Goal: Transaction & Acquisition: Book appointment/travel/reservation

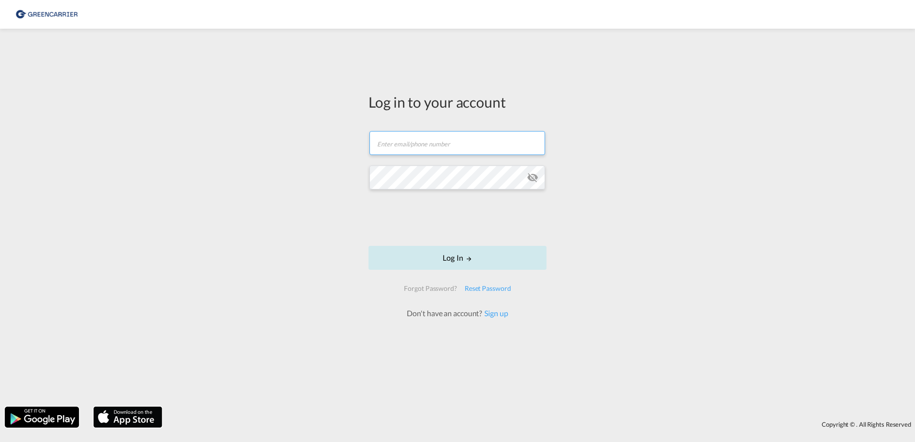
type input "[EMAIL_ADDRESS][DOMAIN_NAME]"
click at [444, 256] on button "Log In" at bounding box center [457, 258] width 178 height 24
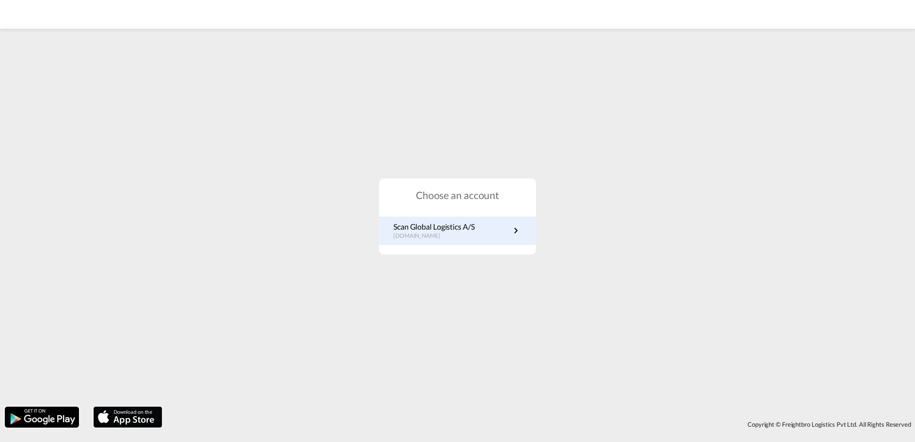
click at [456, 241] on div "Scan Global Logistics A/S [DOMAIN_NAME]" at bounding box center [457, 231] width 157 height 28
click at [517, 231] on md-icon "icon-chevron-right" at bounding box center [515, 230] width 11 height 11
click at [527, 238] on div "Scan Global Logistics A/S [DOMAIN_NAME]" at bounding box center [457, 231] width 157 height 28
click at [512, 232] on md-icon "icon-chevron-right" at bounding box center [515, 230] width 11 height 11
click at [493, 221] on div "Scan Global Logistics A/S [DOMAIN_NAME]" at bounding box center [457, 231] width 157 height 28
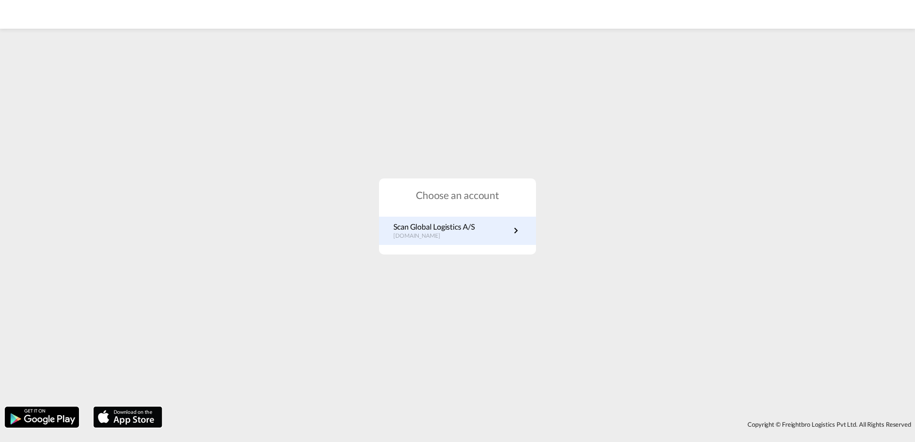
click at [497, 231] on link "Scan Global Logistics A/S [DOMAIN_NAME]" at bounding box center [457, 231] width 128 height 19
click at [517, 227] on md-icon "icon-chevron-right" at bounding box center [515, 230] width 11 height 11
click at [504, 234] on link "Scan Global Logistics A/S [DOMAIN_NAME]" at bounding box center [457, 231] width 128 height 19
click at [517, 230] on md-icon "icon-chevron-right" at bounding box center [515, 230] width 11 height 11
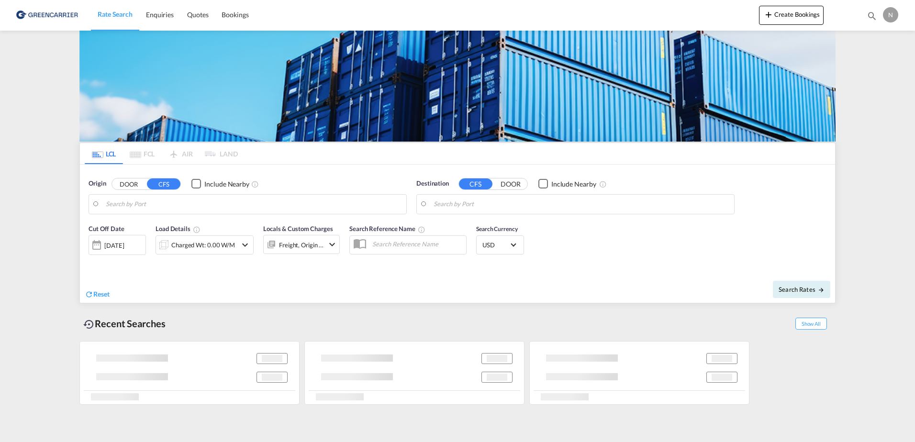
type input "DK-2880, Bagsværd, [GEOGRAPHIC_DATA], [GEOGRAPHIC_DATA]"
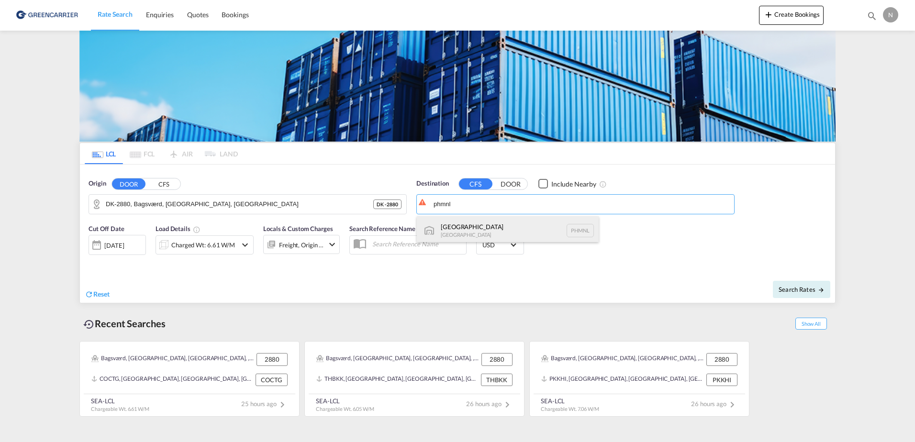
click at [488, 230] on div "Manila Philippines PHMNL" at bounding box center [508, 230] width 182 height 29
type input "Manila, PHMNL"
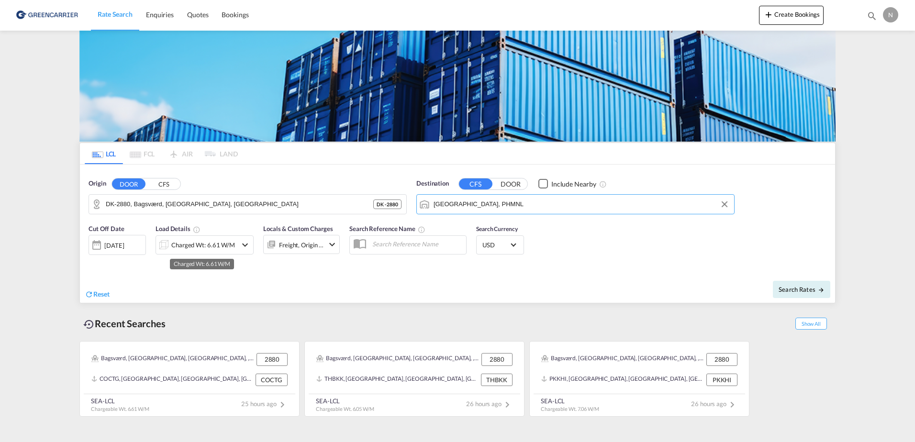
click at [191, 251] on div "Charged Wt: 6.61 W/M" at bounding box center [203, 244] width 64 height 13
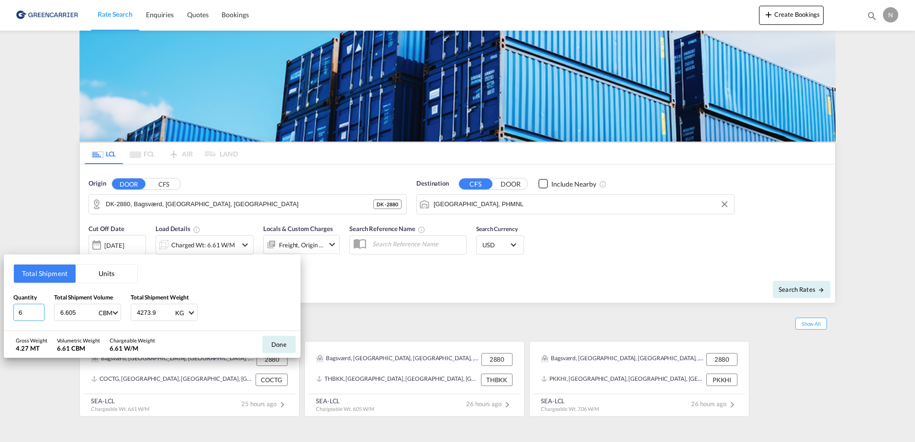
click at [37, 315] on input "6" at bounding box center [28, 312] width 31 height 17
click at [37, 313] on input "5" at bounding box center [28, 312] width 31 height 17
click at [37, 313] on input "4" at bounding box center [28, 312] width 31 height 17
click at [37, 313] on input "3" at bounding box center [28, 312] width 31 height 17
type input "2"
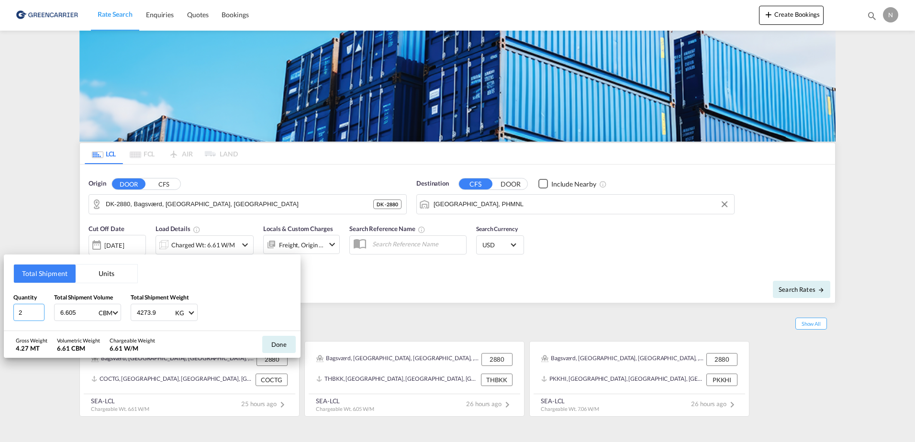
click at [37, 313] on input "2" at bounding box center [28, 312] width 31 height 17
drag, startPoint x: 81, startPoint y: 311, endPoint x: 25, endPoint y: 313, distance: 56.0
click at [25, 313] on div "Quantity 2 Total Shipment Volume 6.605 CBM CBM CFT Total Shipment Weight 4273.9…" at bounding box center [152, 307] width 278 height 29
type input "0.242"
type input "2048"
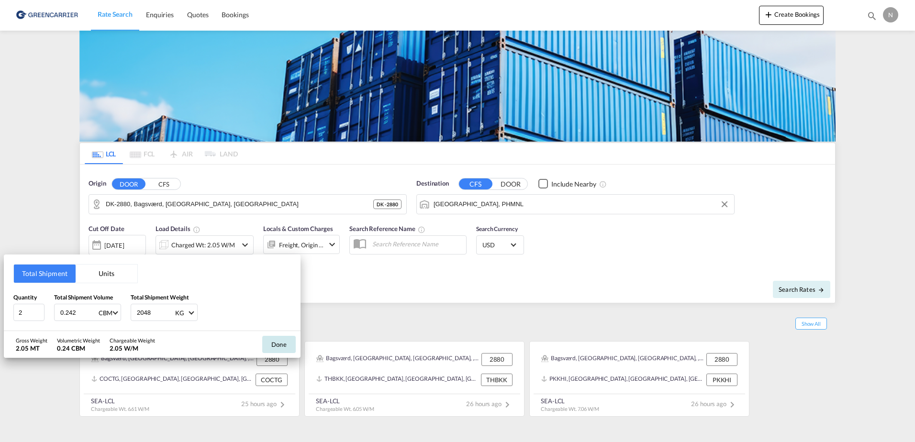
click at [284, 344] on button "Done" at bounding box center [278, 344] width 33 height 17
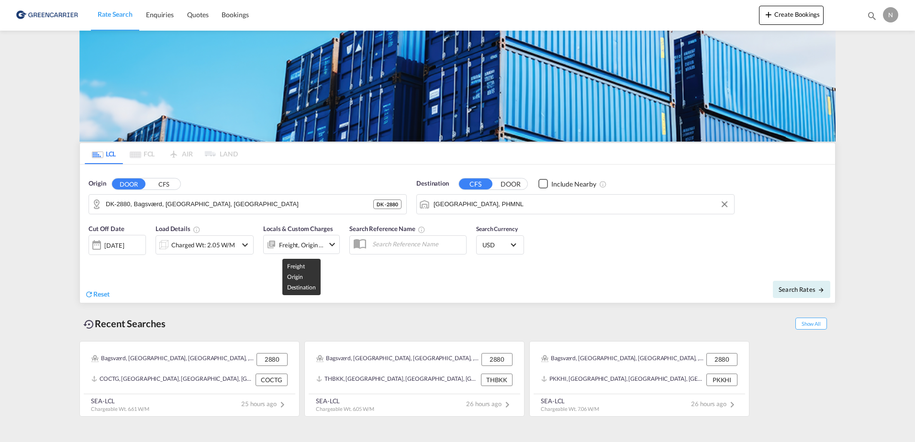
click at [301, 245] on div "Freight, Origin +1" at bounding box center [301, 244] width 45 height 13
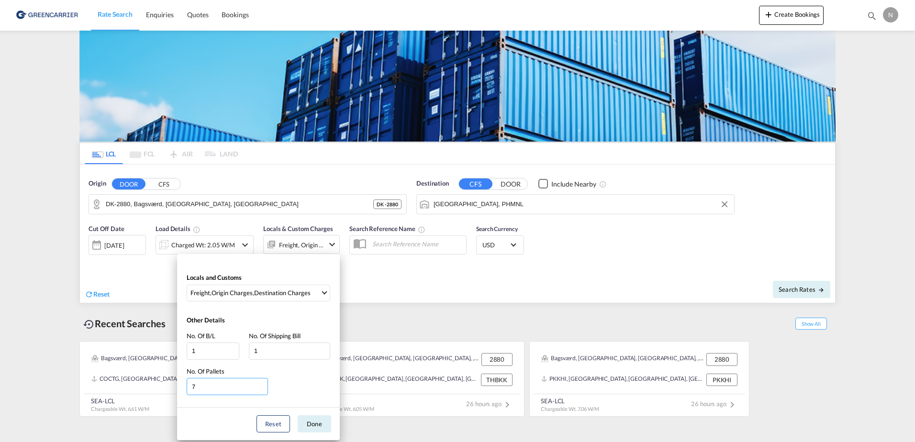
drag, startPoint x: 226, startPoint y: 387, endPoint x: 100, endPoint y: 394, distance: 125.6
click at [100, 394] on div "Locals and Customs Freight , Origin Charges , Destination Charges Clear All Sel…" at bounding box center [457, 221] width 915 height 442
type input "2"
click at [318, 420] on button "Done" at bounding box center [314, 423] width 33 height 17
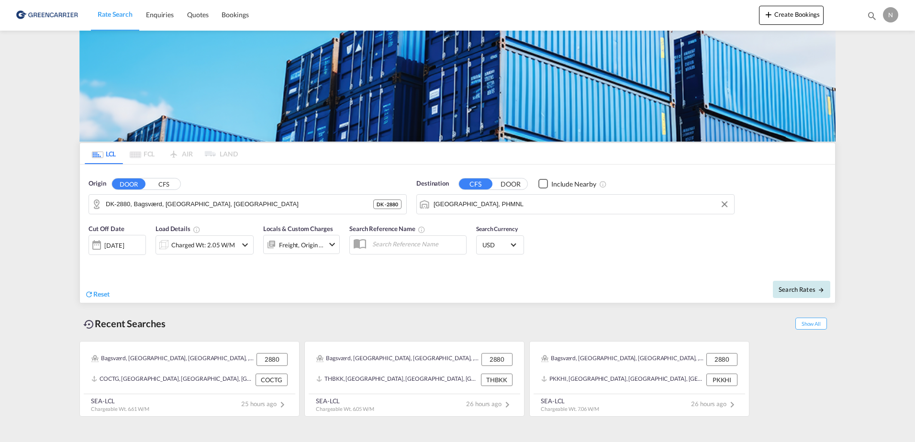
click at [817, 284] on button "Search Rates" at bounding box center [801, 289] width 57 height 17
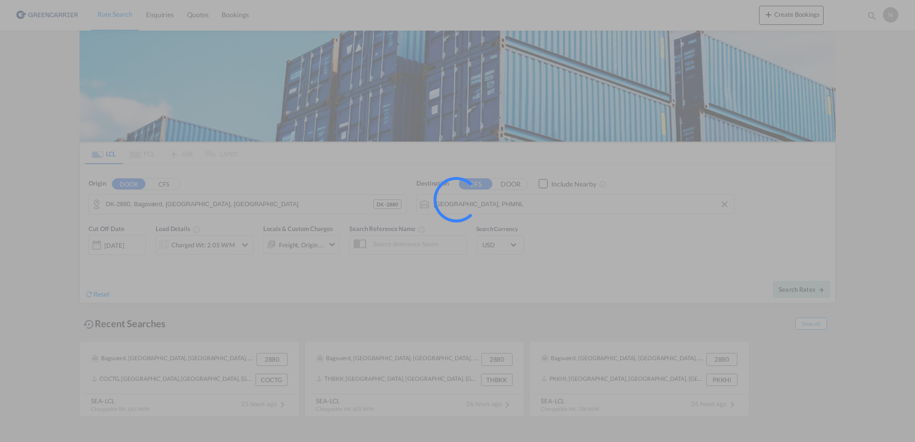
type input "2880 to PHMNL / 25 Sep 2025"
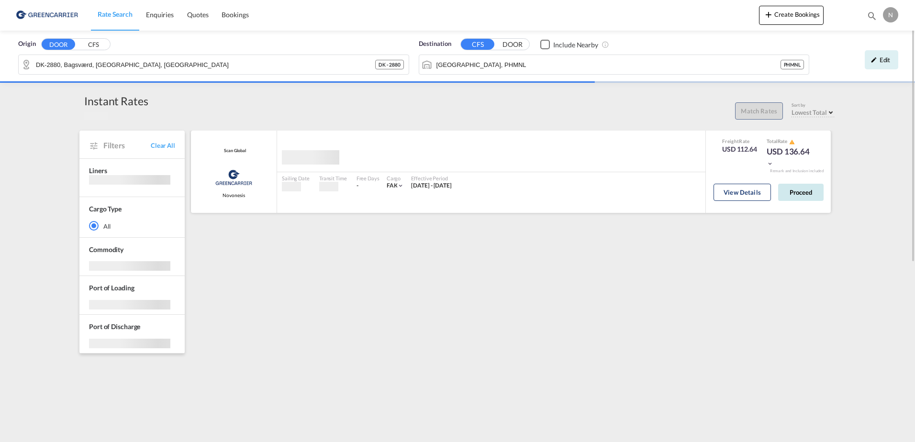
click at [807, 192] on div "View Details Proceed" at bounding box center [769, 194] width 110 height 27
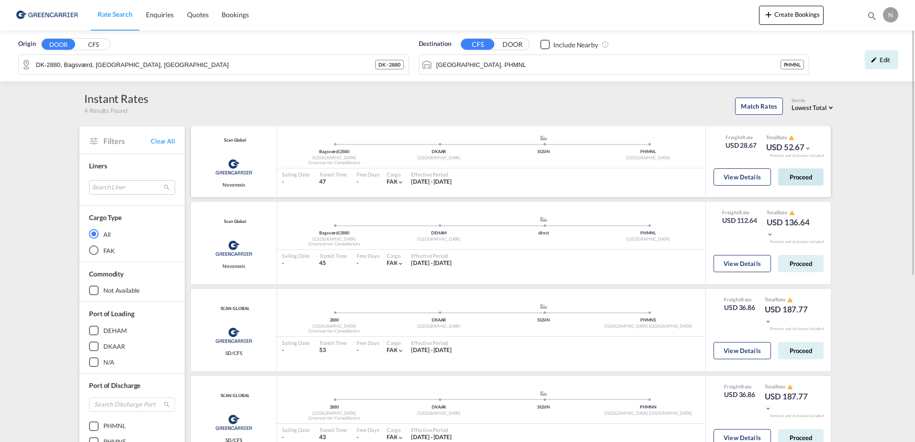
click at [805, 173] on button "Proceed" at bounding box center [800, 176] width 45 height 17
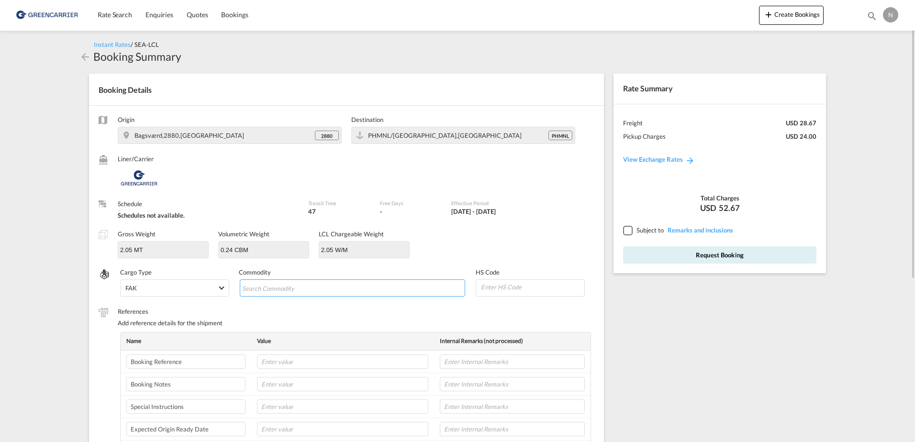
click at [264, 289] on input "Search Commodity" at bounding box center [286, 288] width 88 height 15
type input "ENZYMES"
click at [538, 291] on input at bounding box center [532, 287] width 104 height 14
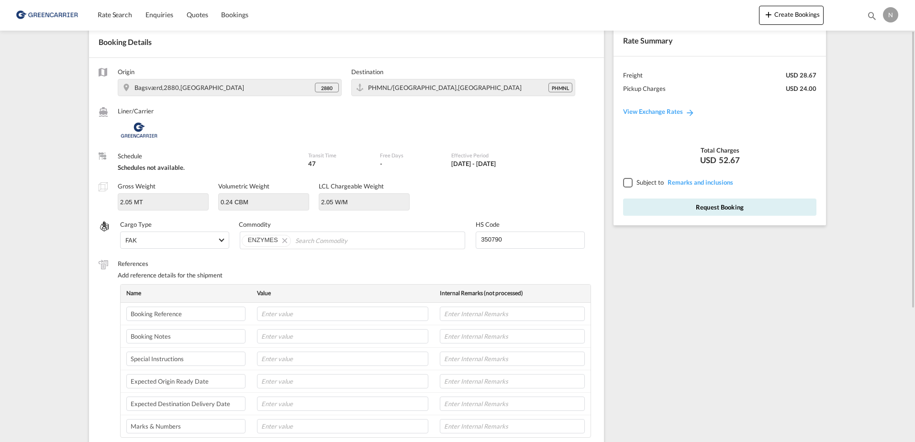
type input "350790"
click at [312, 308] on input "text" at bounding box center [342, 314] width 171 height 14
paste input "CPH32106858"
type input "CPH32106858"
click at [469, 316] on input "text" at bounding box center [512, 314] width 145 height 14
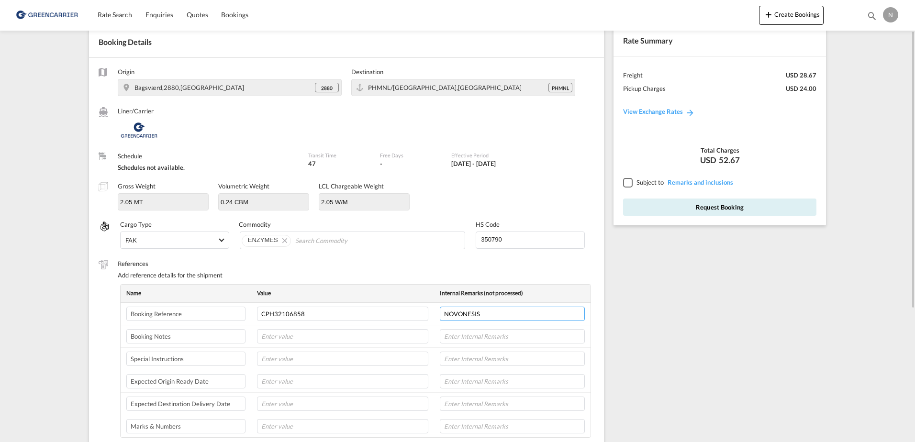
type input "NOVONESIS"
type input "30-09-2025"
click at [469, 404] on input "text" at bounding box center [512, 404] width 145 height 14
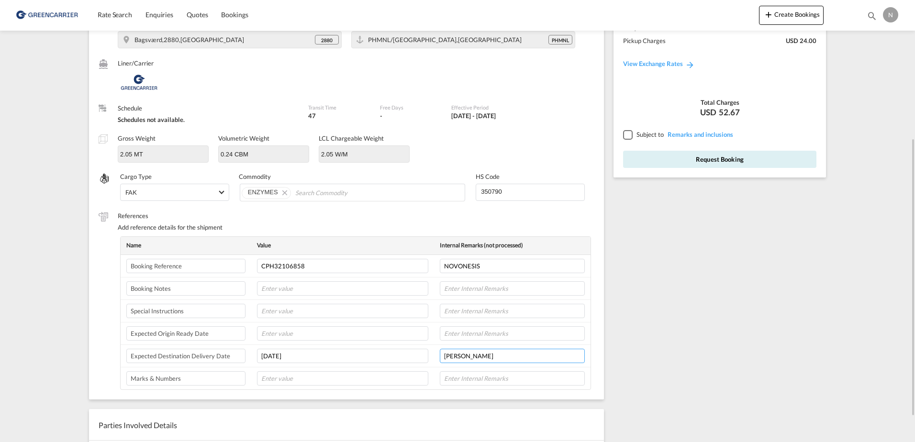
scroll to position [144, 0]
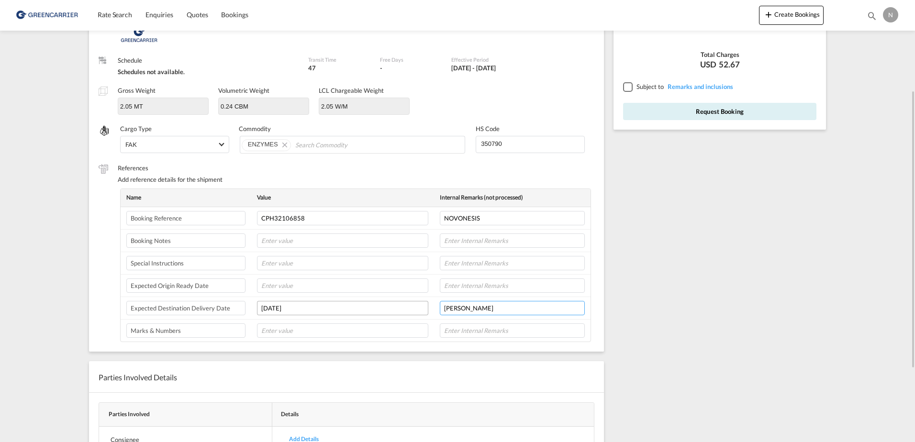
type input "FRODE LAURSEN"
drag, startPoint x: 261, startPoint y: 310, endPoint x: 315, endPoint y: 306, distance: 54.2
click at [315, 306] on input "30-09-2025" at bounding box center [342, 308] width 171 height 14
type input "30-09-2025"
drag, startPoint x: 506, startPoint y: 307, endPoint x: 430, endPoint y: 310, distance: 76.2
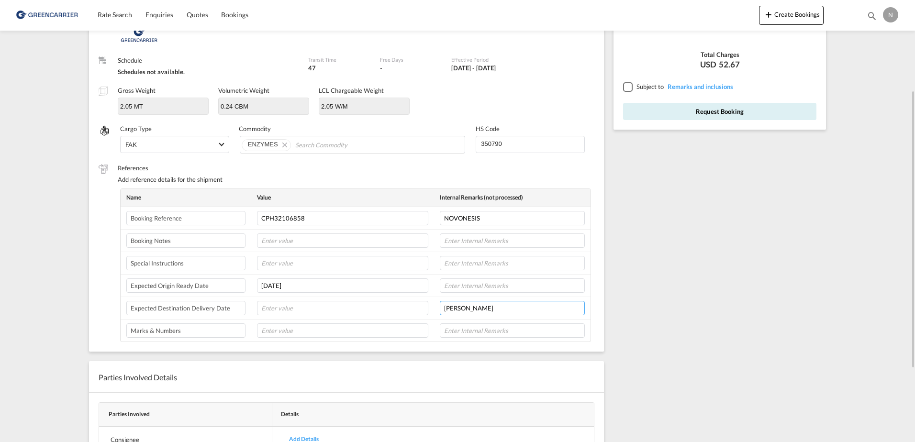
click at [430, 310] on tr "Expected Destination Delivery Date FRODE LAURSEN" at bounding box center [356, 308] width 470 height 22
click at [523, 287] on input "FRODE LAURSEN" at bounding box center [512, 286] width 145 height 14
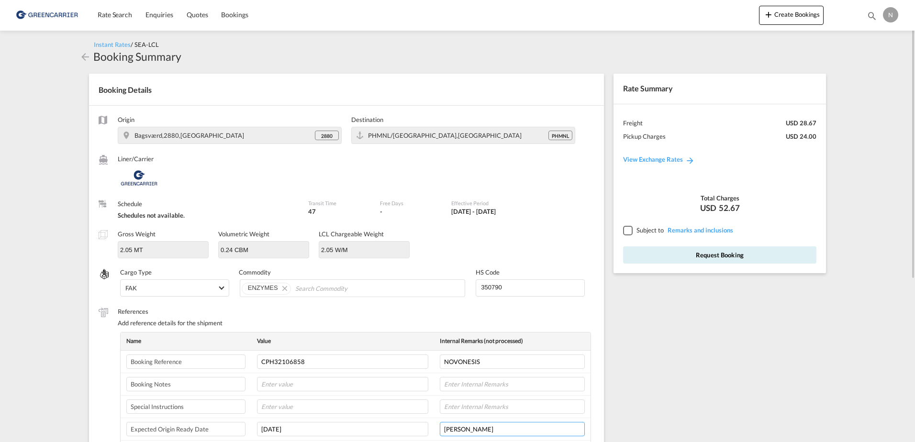
type input "FRODE LAURSEN"
click at [632, 232] on div at bounding box center [627, 230] width 9 height 9
click at [678, 254] on button "Request Booking" at bounding box center [719, 254] width 193 height 17
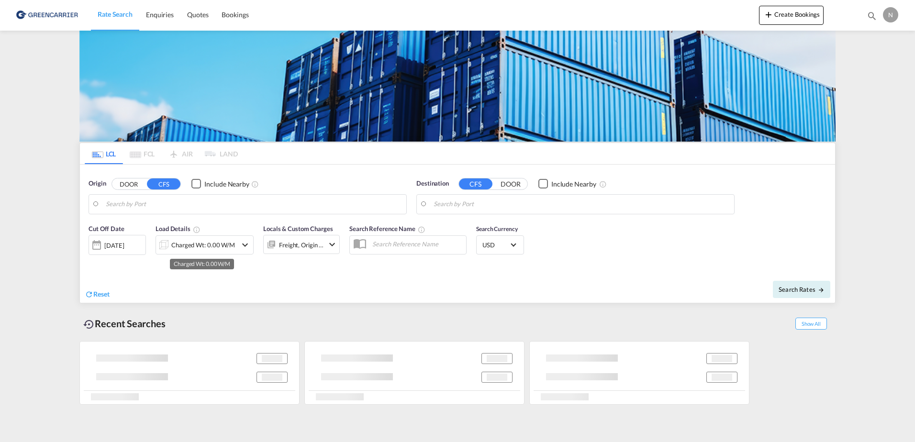
click at [203, 240] on div "Charged Wt: 0.00 W/M" at bounding box center [203, 244] width 64 height 13
type input "DK-2880, Bagsværd, Gladsaxe, Hareskov"
type input "Manila, PHMNL"
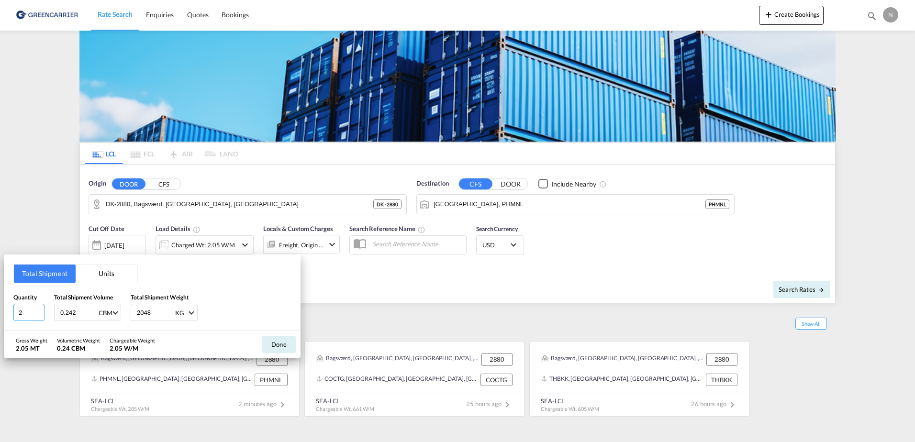
click at [27, 314] on input "2" at bounding box center [28, 312] width 31 height 17
type input "5"
click at [81, 311] on input "0.242" at bounding box center [78, 312] width 38 height 16
drag, startPoint x: 81, startPoint y: 311, endPoint x: 31, endPoint y: 312, distance: 49.8
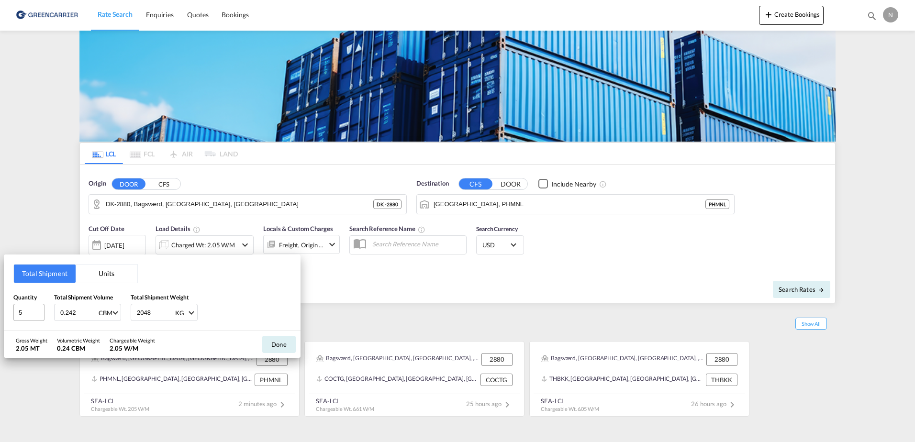
click at [31, 312] on div "Quantity 5 Total Shipment Volume 0.242 CBM CBM CFT Total Shipment Weight 2048 K…" at bounding box center [152, 307] width 278 height 29
type input "0"
type input "0.605"
type input "5120"
click at [273, 339] on button "Done" at bounding box center [278, 344] width 33 height 17
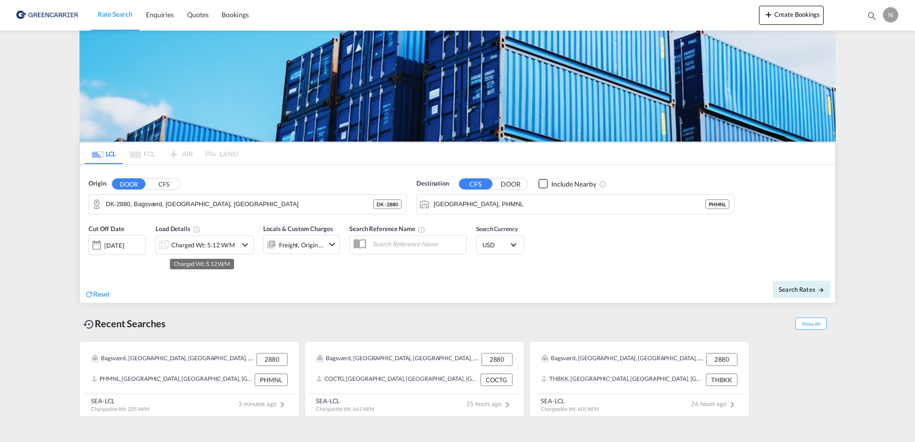
click at [182, 238] on div "Charged Wt: 5.12 W/M" at bounding box center [203, 244] width 64 height 13
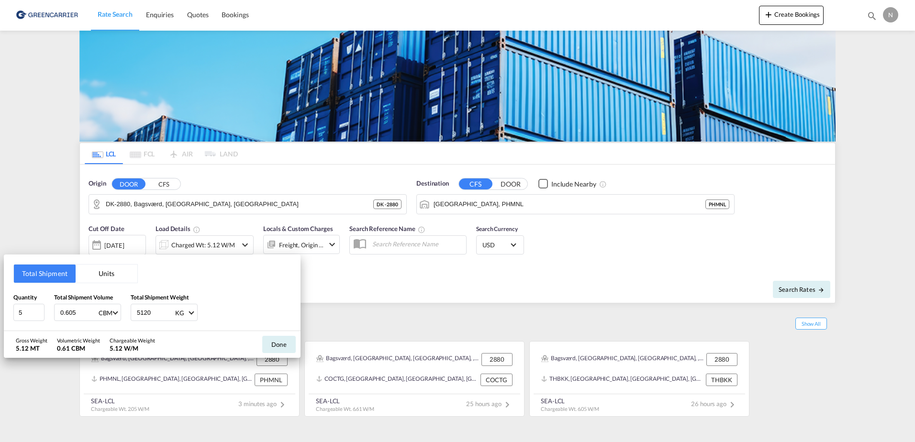
click at [427, 294] on div "Total Shipment Units Quantity 5 Total Shipment Volume 0.605 CBM CBM CFT Total S…" at bounding box center [457, 221] width 915 height 442
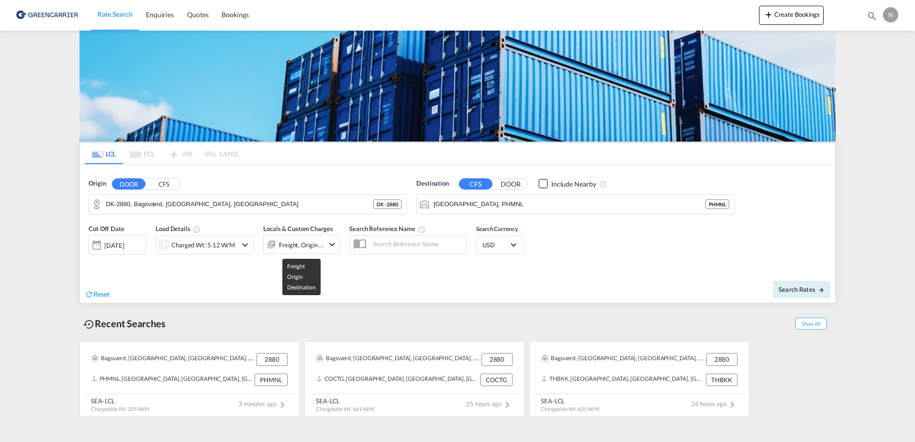
click at [285, 242] on div "Freight, Origin +1" at bounding box center [301, 244] width 45 height 13
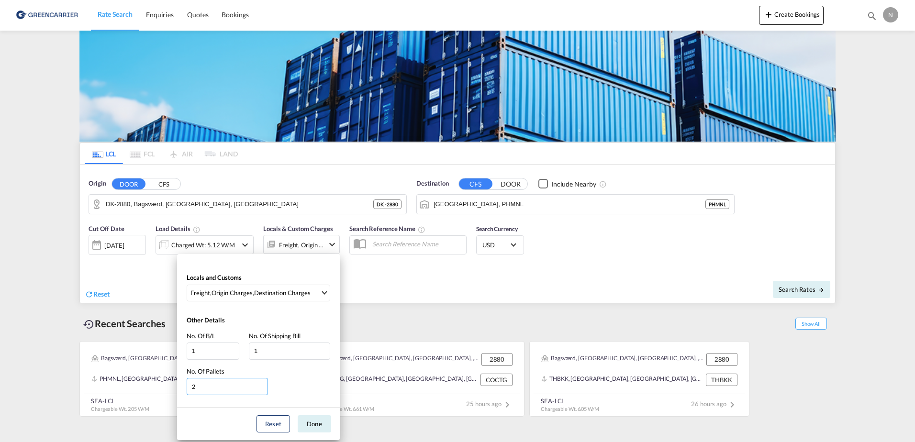
drag, startPoint x: 224, startPoint y: 386, endPoint x: 125, endPoint y: 388, distance: 99.1
click at [125, 388] on div "Locals and Customs Freight , Origin Charges , Destination Charges Clear All Sel…" at bounding box center [457, 221] width 915 height 442
type input "5"
click at [311, 424] on button "Done" at bounding box center [314, 423] width 33 height 17
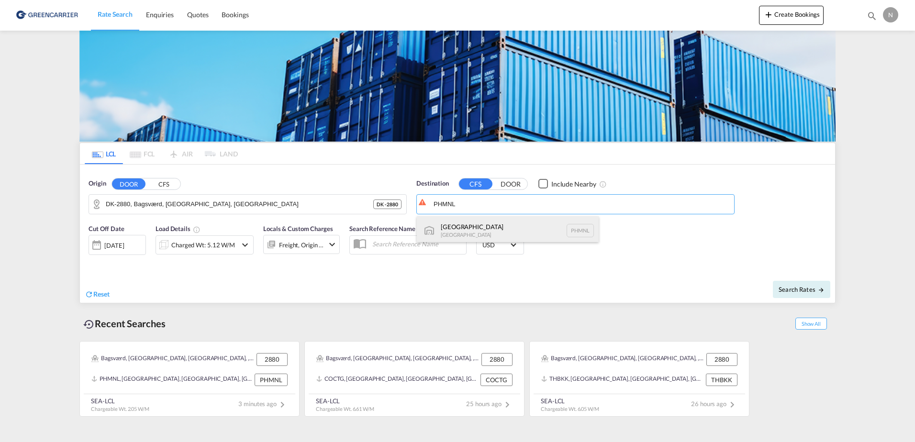
click at [476, 234] on div "Manila Philippines PHMNL" at bounding box center [508, 230] width 182 height 29
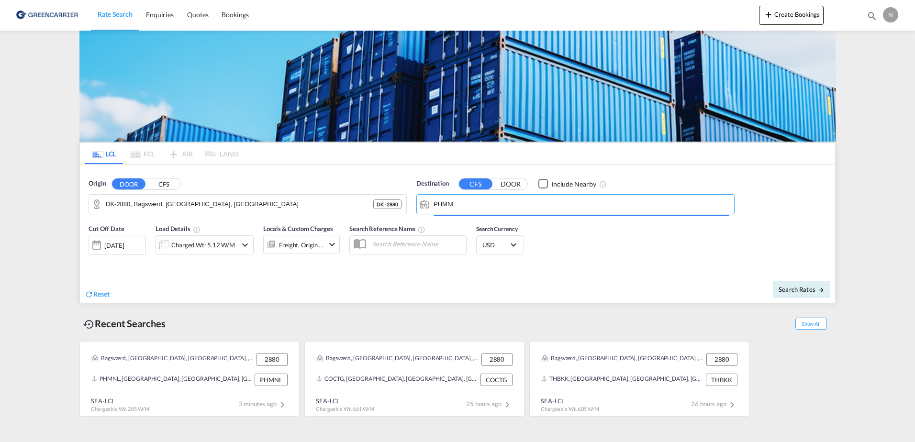
type input "Manila, PHMNL"
click at [611, 248] on div "Cut Off Date 25 Sep 2025 25/09/2025 Load Details Charged Wt: 5.12 W/M Locals & …" at bounding box center [457, 245] width 755 height 52
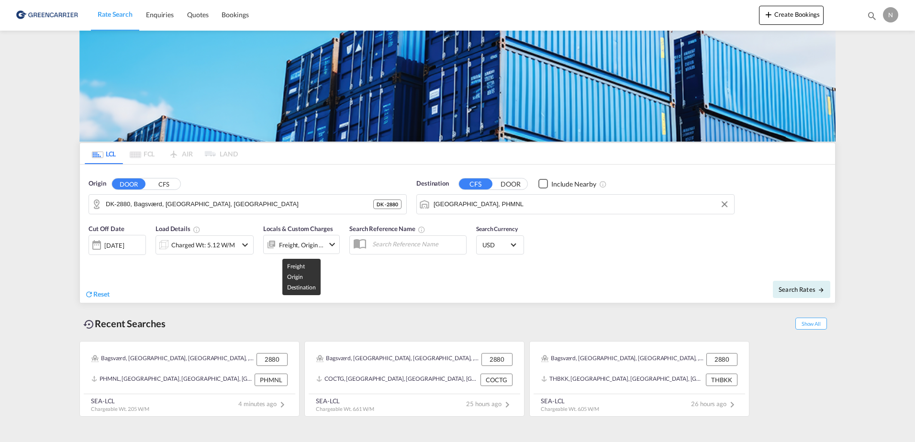
click at [305, 247] on div "Freight, Origin +1" at bounding box center [301, 244] width 45 height 13
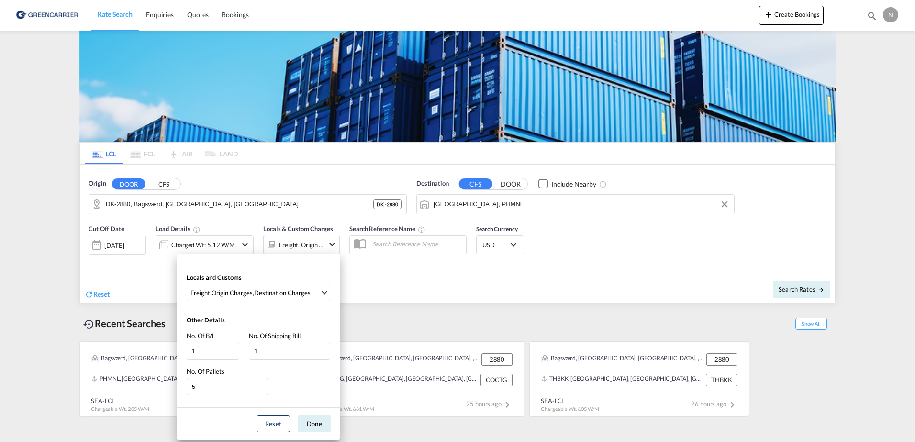
click at [448, 320] on div "Locals and Customs Freight , Origin Charges , Destination Charges Clear All Sel…" at bounding box center [457, 221] width 915 height 442
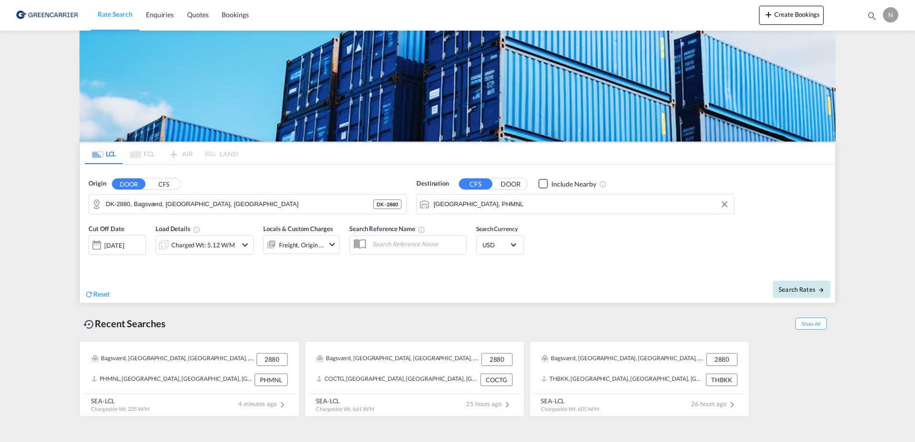
click at [786, 283] on button "Search Rates" at bounding box center [801, 289] width 57 height 17
type input "2880 to PHMNL / 25 Sep 2025"
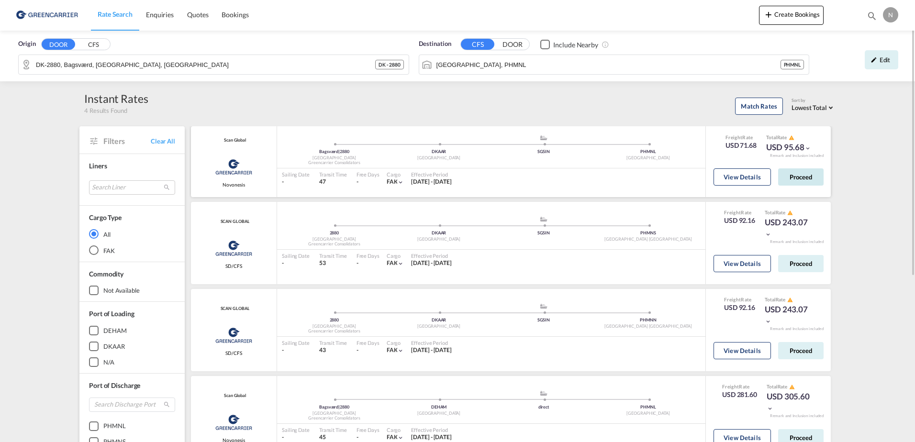
click at [801, 169] on button "Proceed" at bounding box center [800, 176] width 45 height 17
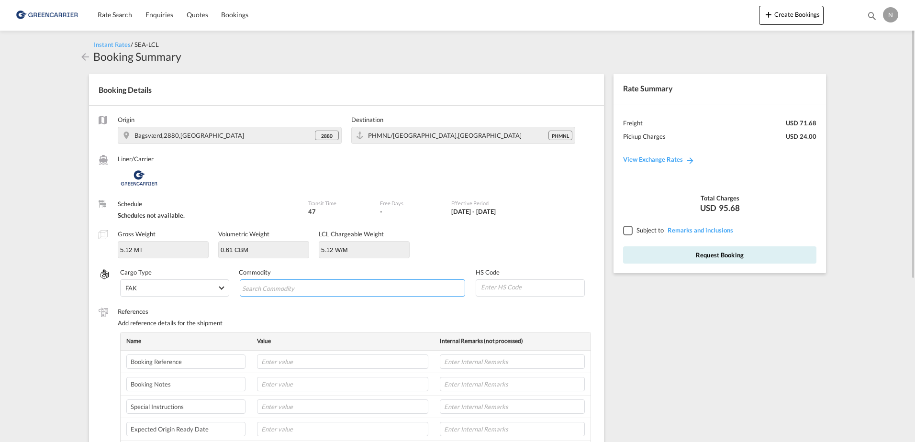
click at [403, 287] on md-chips-wrap "Chips container with autocompletion. Enter the text area, type text to search, …" at bounding box center [353, 287] width 226 height 17
type input "E"
type input "ENZYMES"
type input "350790"
paste input "CPH32106859"
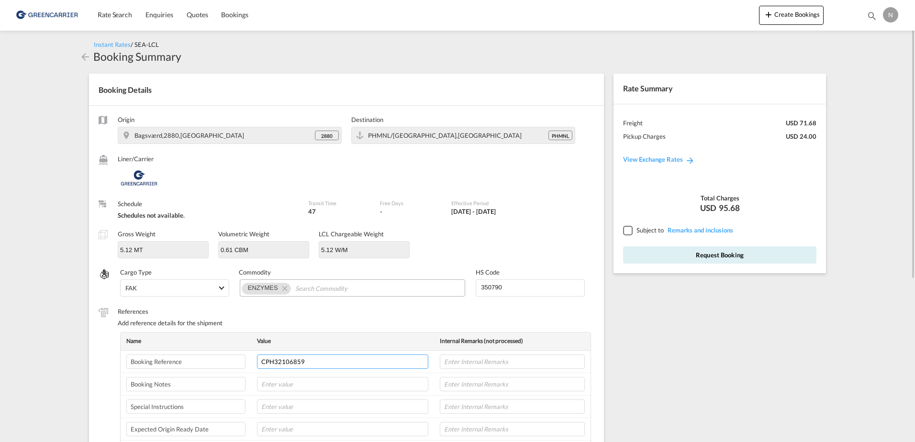
type input "CPH32106859"
type input "NOVONESIS"
type input "02-10-2025"
type input "FRODE LAURSEN"
click at [632, 228] on div at bounding box center [627, 230] width 9 height 9
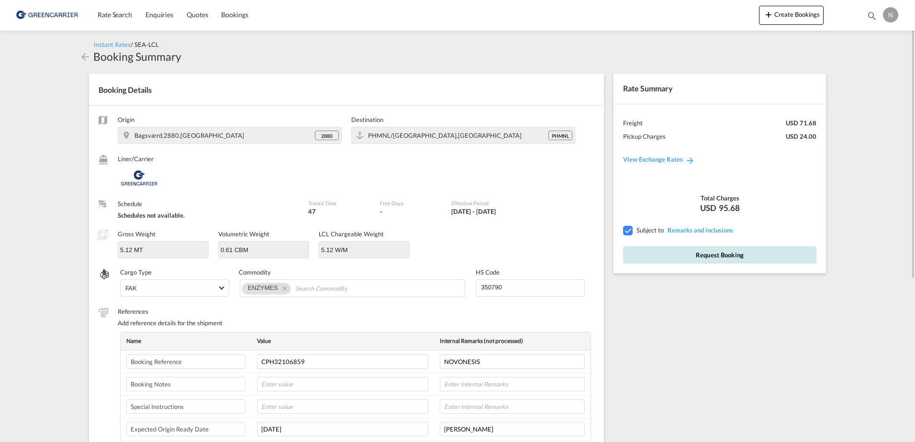
click at [675, 257] on button "Request Booking" at bounding box center [719, 254] width 193 height 17
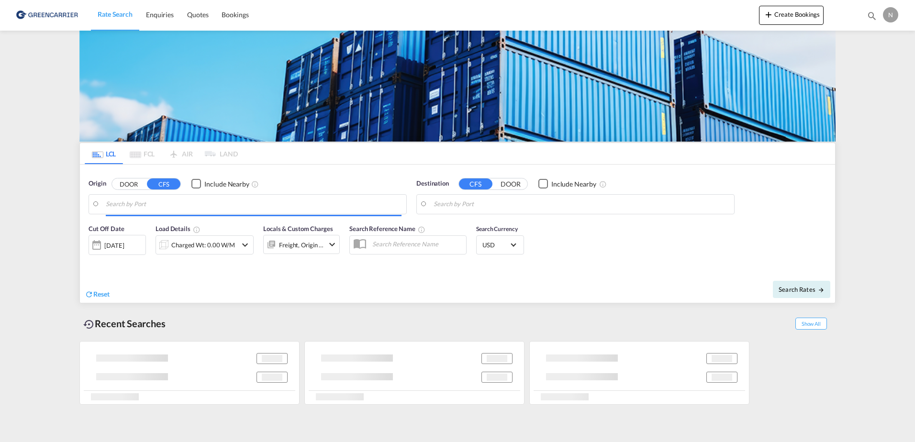
type input "DK-2880, Bagsværd, [GEOGRAPHIC_DATA], [GEOGRAPHIC_DATA]"
type input "Manila, PHMNL"
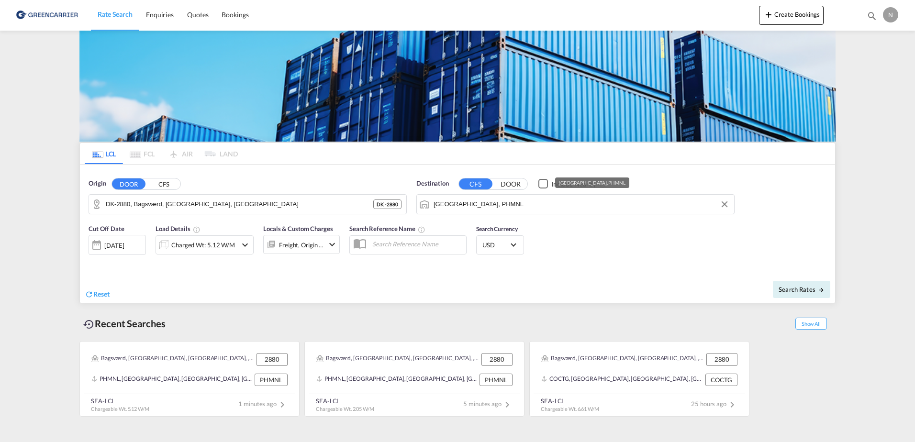
click at [508, 212] on md-autocomplete-wrap "Manila, PHMNL" at bounding box center [582, 206] width 296 height 19
click at [586, 212] on md-autocomplete-wrap "Manila, PHMNL" at bounding box center [582, 206] width 296 height 19
click at [585, 206] on input "Manila, PHMNL" at bounding box center [582, 204] width 296 height 14
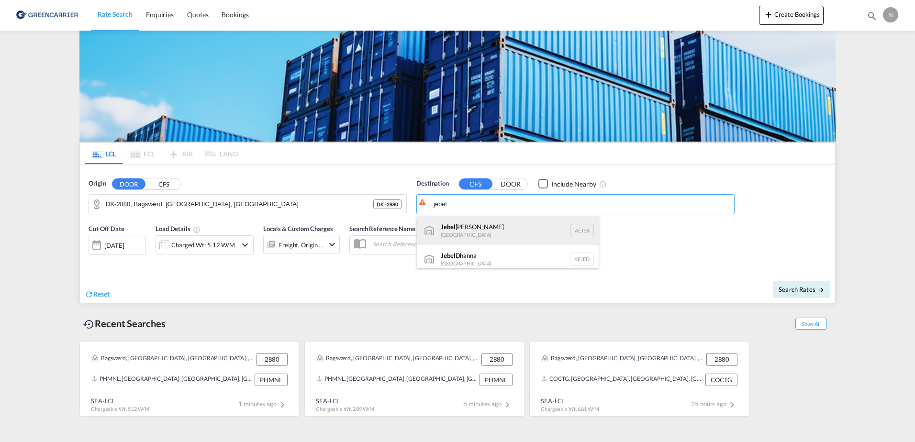
click at [493, 226] on div "Jebel Ali United Arab Emirates AEJEA" at bounding box center [508, 230] width 182 height 29
type input "Jebel Ali, AEJEA"
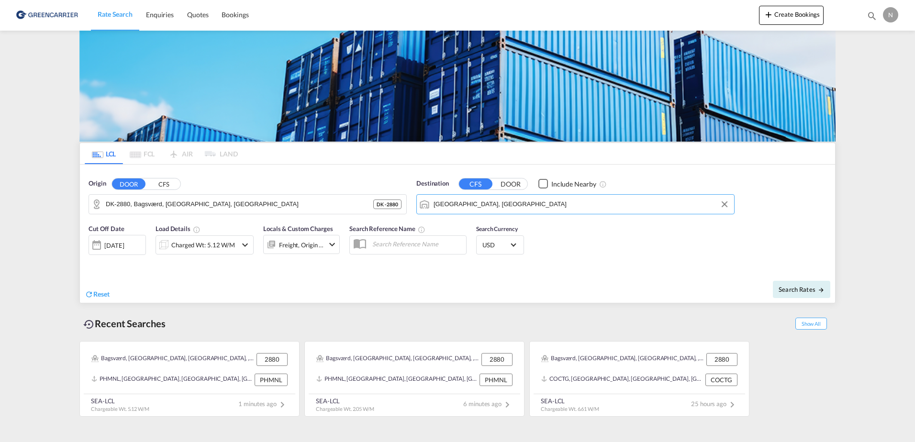
click at [190, 240] on div "Charged Wt: 5.12 W/M" at bounding box center [203, 244] width 64 height 13
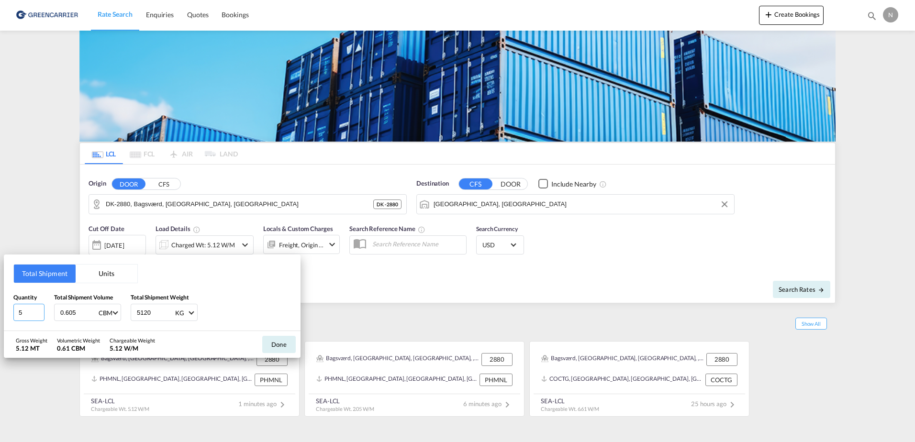
drag, startPoint x: 34, startPoint y: 318, endPoint x: 0, endPoint y: 317, distance: 34.5
click at [0, 317] on html "Rate Search Enquiries Quotes Bookings Rate Search Enquiries" at bounding box center [457, 221] width 915 height 442
type input "3"
type input "3.024"
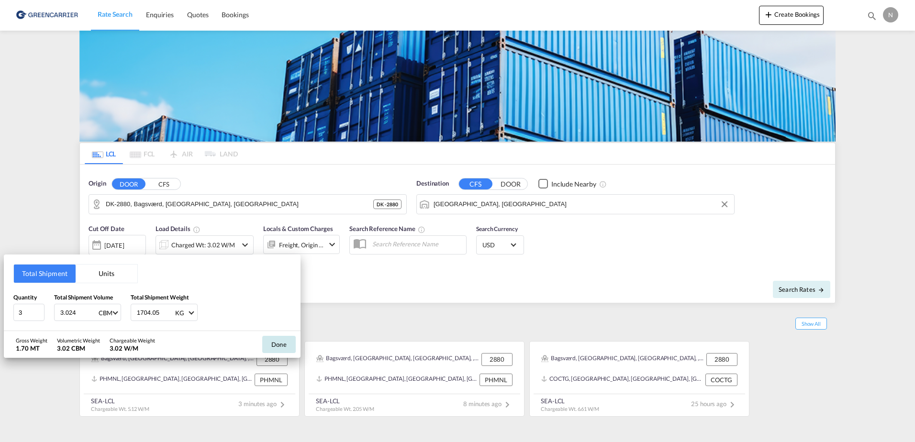
type input "1704.05"
click at [272, 346] on button "Done" at bounding box center [278, 344] width 33 height 17
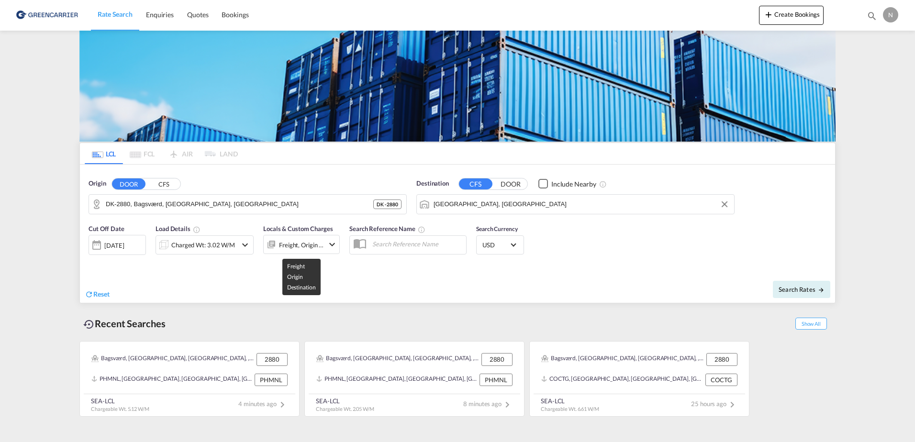
click at [292, 248] on div "Freight, Origin +1" at bounding box center [301, 244] width 45 height 13
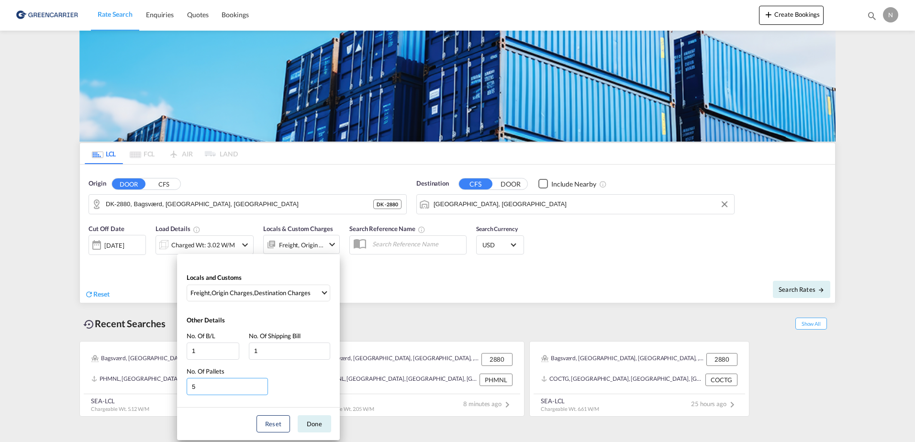
drag, startPoint x: 241, startPoint y: 380, endPoint x: 138, endPoint y: 394, distance: 103.3
click at [138, 394] on div "Locals and Customs Freight , Origin Charges , Destination Charges Clear All Sel…" at bounding box center [457, 221] width 915 height 442
type input "3"
click at [312, 423] on button "Done" at bounding box center [314, 423] width 33 height 17
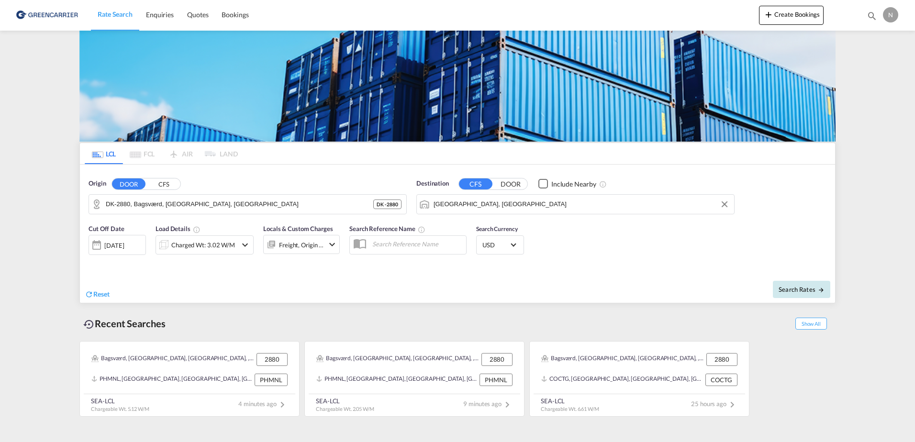
click at [792, 284] on button "Search Rates" at bounding box center [801, 289] width 57 height 17
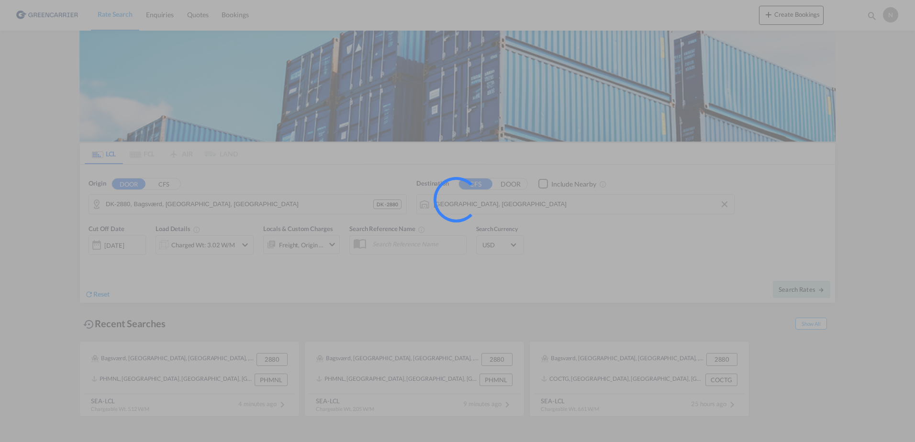
type input "2880 to AEJEA / 25 Sep 2025"
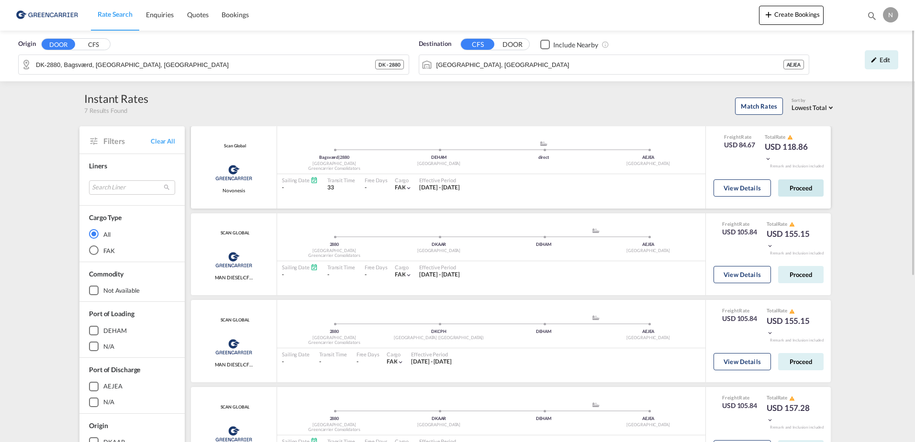
click at [802, 190] on button "Proceed" at bounding box center [800, 187] width 45 height 17
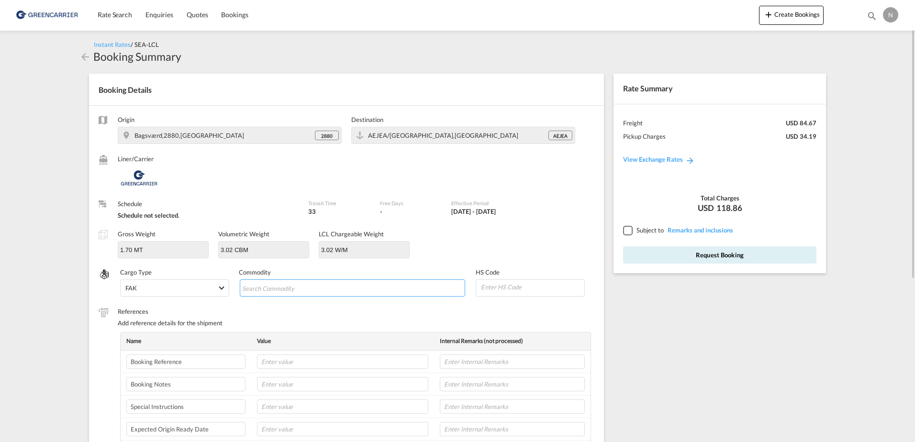
click at [370, 288] on md-chips-wrap "Chips container with autocompletion. Enter the text area, type text to search, …" at bounding box center [353, 287] width 226 height 17
type input "ENZYMES"
type input "350790"
drag, startPoint x: 304, startPoint y: 373, endPoint x: 314, endPoint y: 367, distance: 12.5
click at [304, 373] on td at bounding box center [342, 384] width 183 height 22
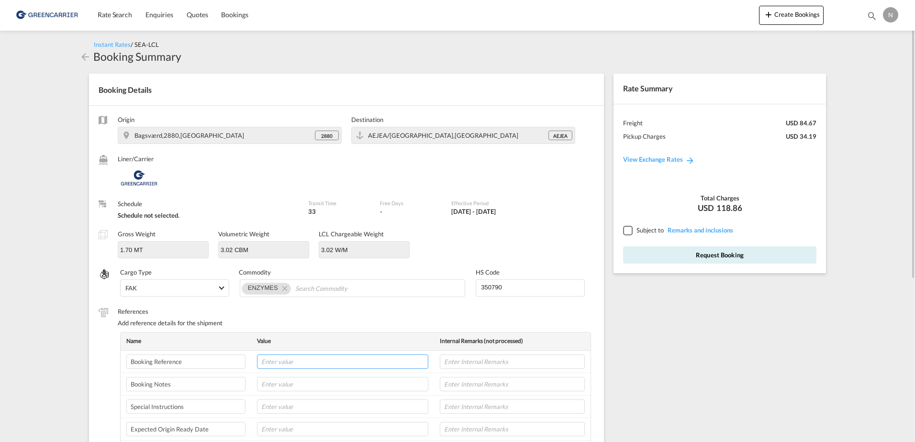
click at [315, 366] on input "text" at bounding box center [342, 362] width 171 height 14
paste input "CPH32106860"
type input "CPH32106860"
type input "NOVONESIS"
type input "[DATE]"
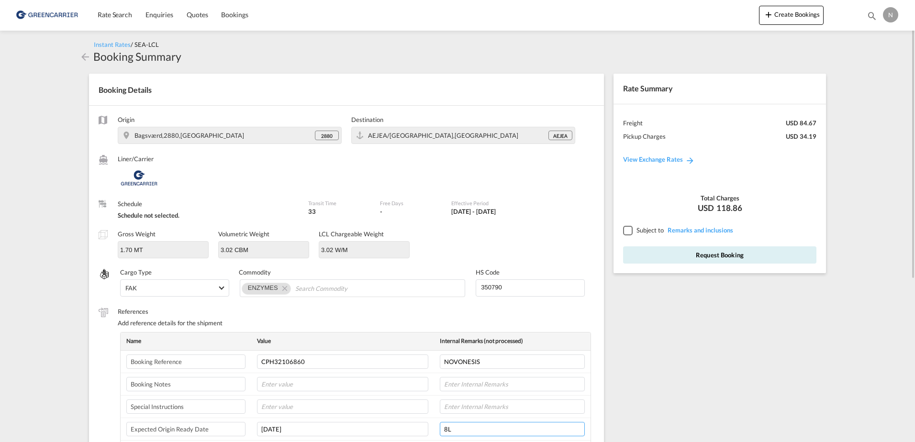
type input "8L"
click at [630, 231] on div at bounding box center [627, 230] width 9 height 9
click at [663, 258] on button "Request Booking" at bounding box center [719, 254] width 193 height 17
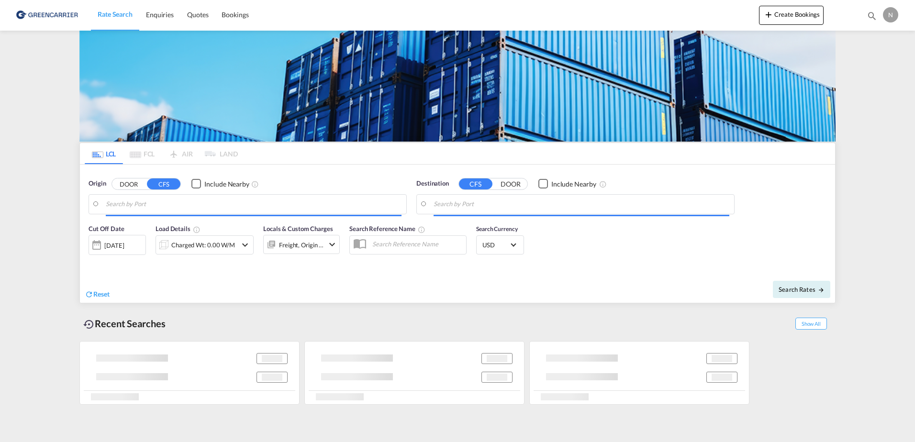
click at [218, 249] on div "Charged Wt: 0.00 W/M" at bounding box center [203, 244] width 64 height 13
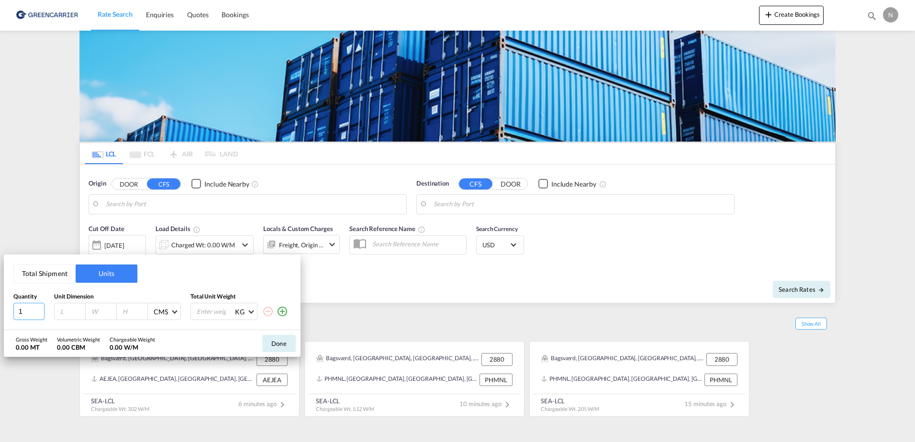
click at [35, 313] on input "1" at bounding box center [28, 311] width 31 height 17
type input "10"
click at [62, 279] on button "Total Shipment" at bounding box center [45, 274] width 62 height 18
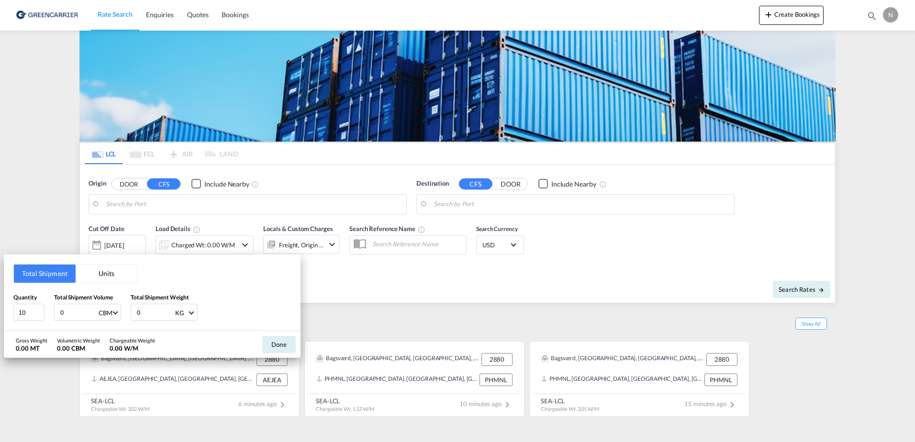
click at [87, 315] on input "0" at bounding box center [78, 312] width 38 height 16
click at [518, 343] on div "Total Shipment Units Quantity 10 Total Shipment Volume 0 CBM CBM CFT Total Ship…" at bounding box center [457, 221] width 915 height 442
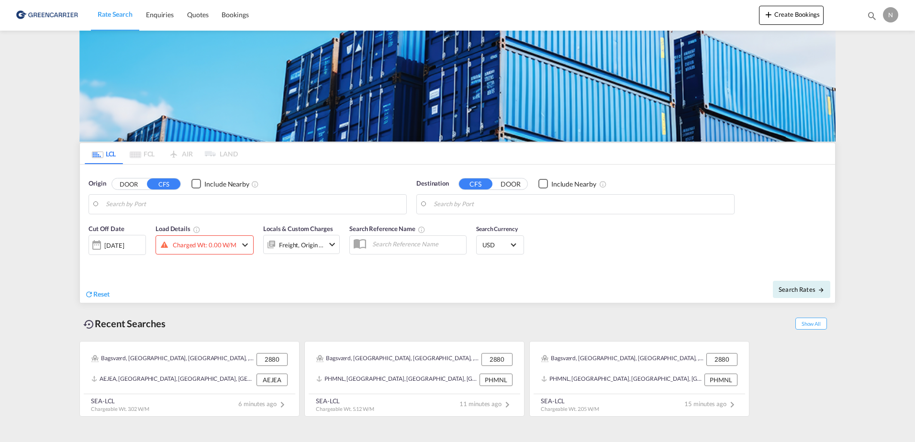
click at [187, 240] on div "Charged Wt: 0.00 W/M" at bounding box center [205, 244] width 64 height 13
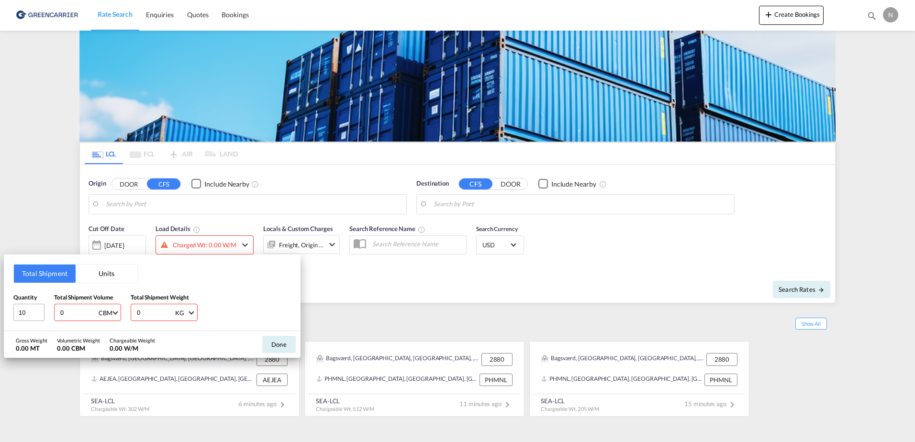
drag, startPoint x: 78, startPoint y: 313, endPoint x: 34, endPoint y: 315, distance: 43.6
click at [34, 315] on div "Quantity 10 Total Shipment Volume 0 CBM CBM CFT Total Shipment Weight 0 KG KG LB" at bounding box center [152, 307] width 278 height 29
type input "10.080"
type input "6556"
click at [280, 342] on button "Done" at bounding box center [278, 344] width 33 height 17
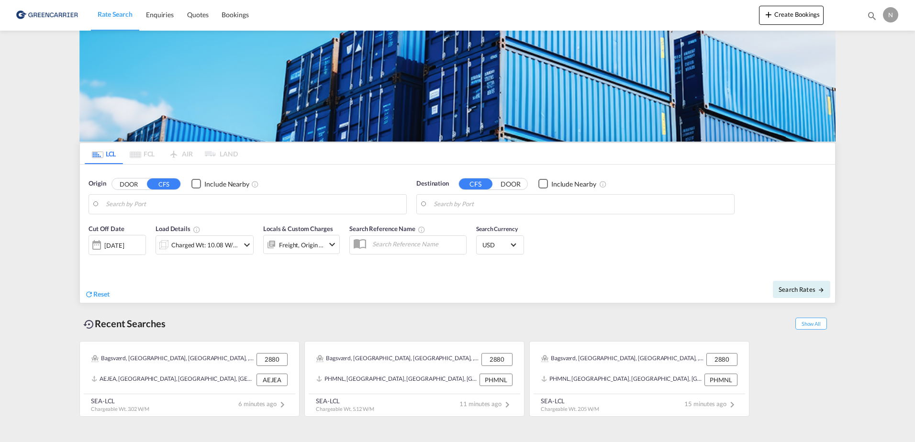
click at [279, 243] on div "Freight, Origin +1" at bounding box center [301, 244] width 45 height 13
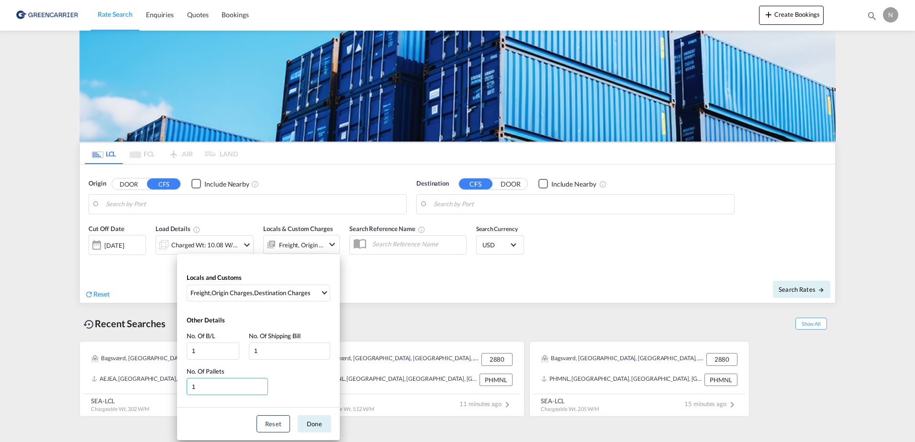
click at [232, 386] on input "1" at bounding box center [227, 386] width 81 height 17
type input "10"
click at [323, 417] on button "Done" at bounding box center [314, 423] width 33 height 17
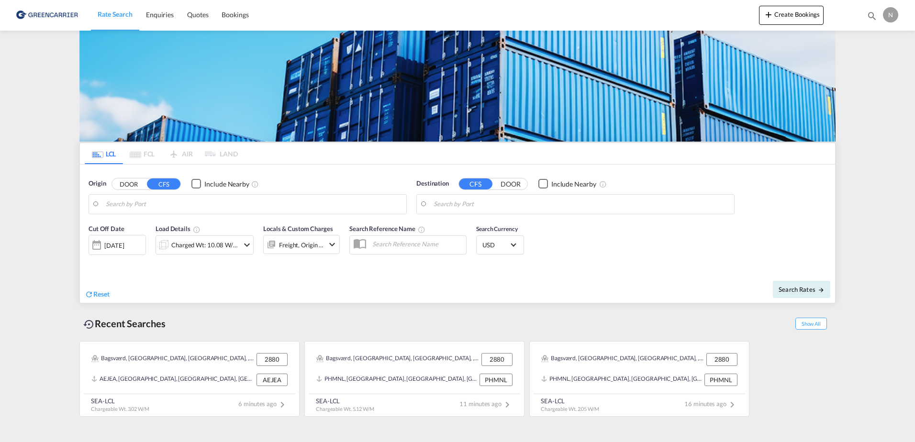
click at [628, 206] on body "Rate Search Enquiries Quotes Bookings Rate Search Enquiries" at bounding box center [457, 221] width 915 height 442
drag, startPoint x: 628, startPoint y: 206, endPoint x: 505, endPoint y: 205, distance: 123.5
click at [616, 185] on div "Destination CFS DOOR Include Nearby" at bounding box center [575, 184] width 318 height 10
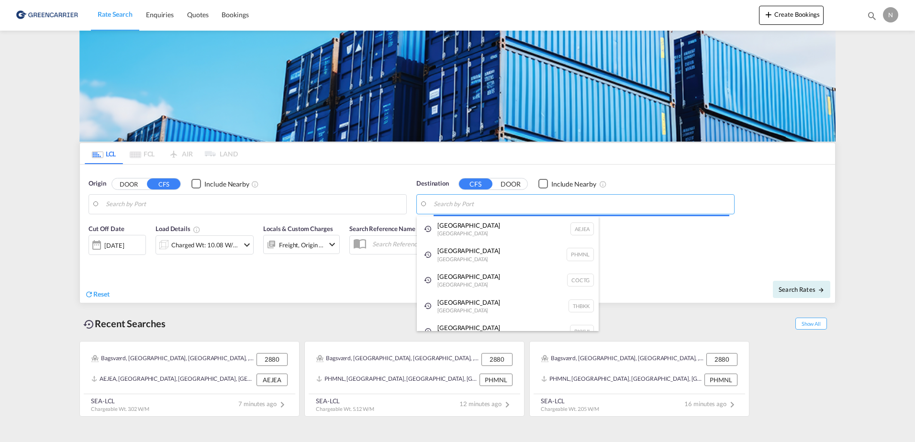
click at [616, 206] on body "Rate Search Enquiries Quotes Bookings Rate Search Enquiries" at bounding box center [457, 221] width 915 height 442
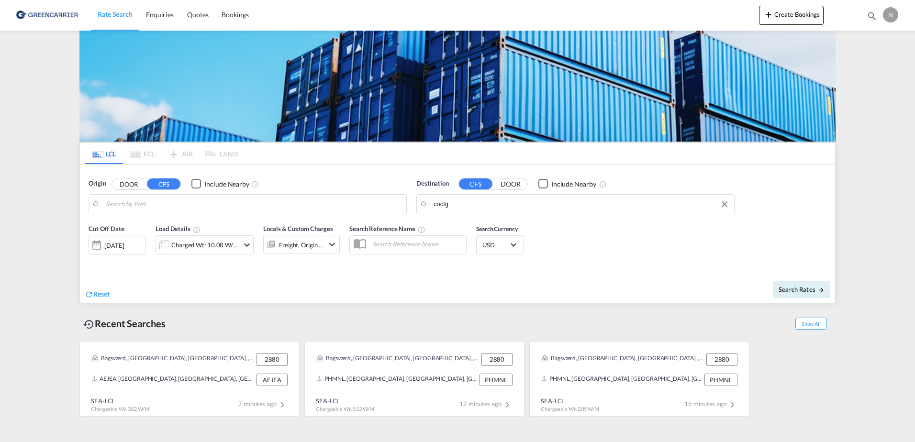
click at [501, 206] on body "Rate Search Enquiries Quotes Bookings Rate Search Enquiries" at bounding box center [457, 221] width 915 height 442
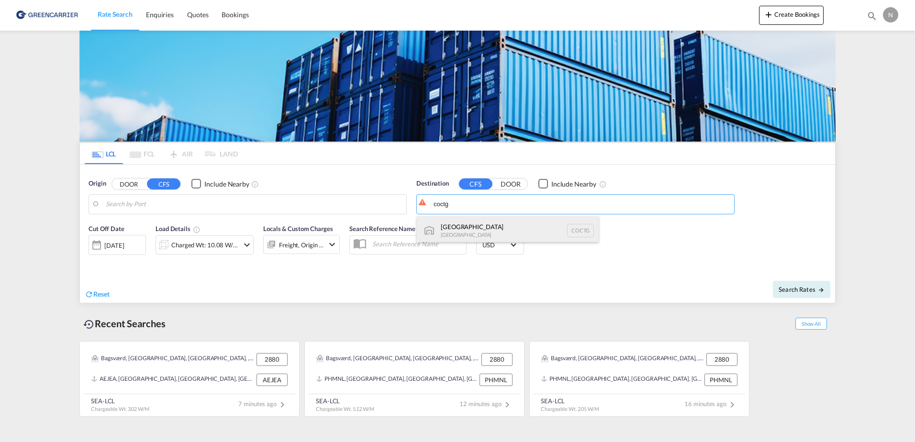
click at [501, 225] on div "Cartagena Colombia COCTG" at bounding box center [508, 230] width 182 height 29
type input "[GEOGRAPHIC_DATA], COCTG"
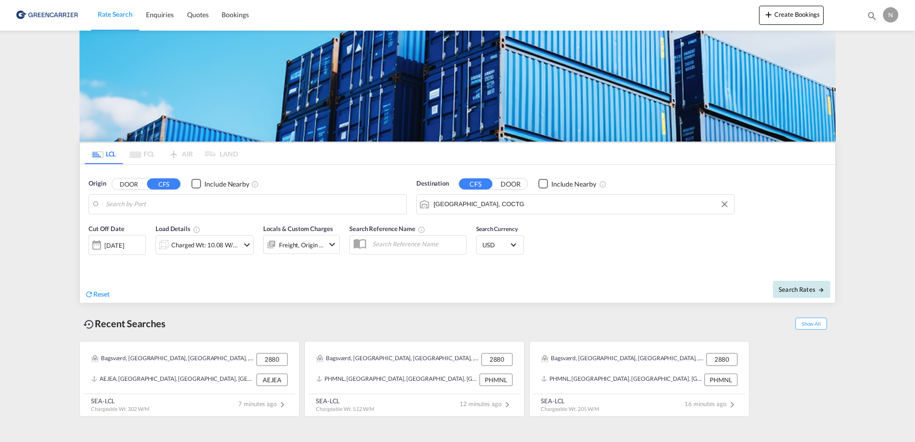
click at [787, 287] on span "Search Rates" at bounding box center [802, 290] width 46 height 8
click at [176, 201] on body "Rate Search Enquiries Quotes Bookings Rate Search Enquiries" at bounding box center [457, 221] width 915 height 442
click at [173, 206] on body "Rate Search Enquiries Quotes Bookings Rate Search Enquiries" at bounding box center [457, 221] width 915 height 442
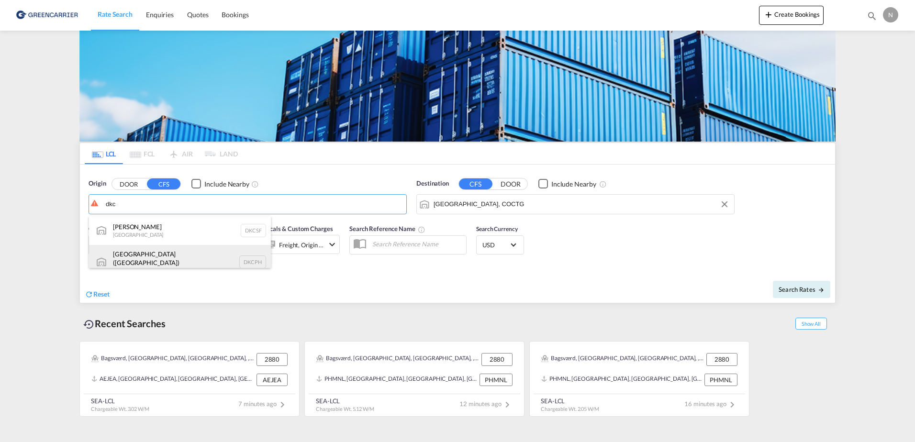
click at [198, 257] on div "Copenhagen (Kobenhavn) Denmark DKCPH" at bounding box center [180, 262] width 182 height 34
type input "[GEOGRAPHIC_DATA] ([GEOGRAPHIC_DATA]), DKCPH"
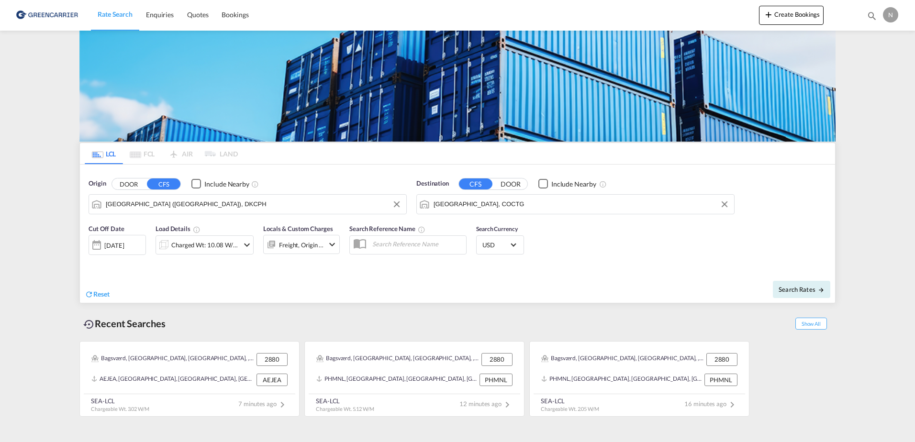
click at [437, 295] on div "Reset" at bounding box center [272, 287] width 375 height 26
click at [797, 293] on span "Search Rates" at bounding box center [802, 290] width 46 height 8
type input "DKCPH to COCTG / 25 Sep 2025"
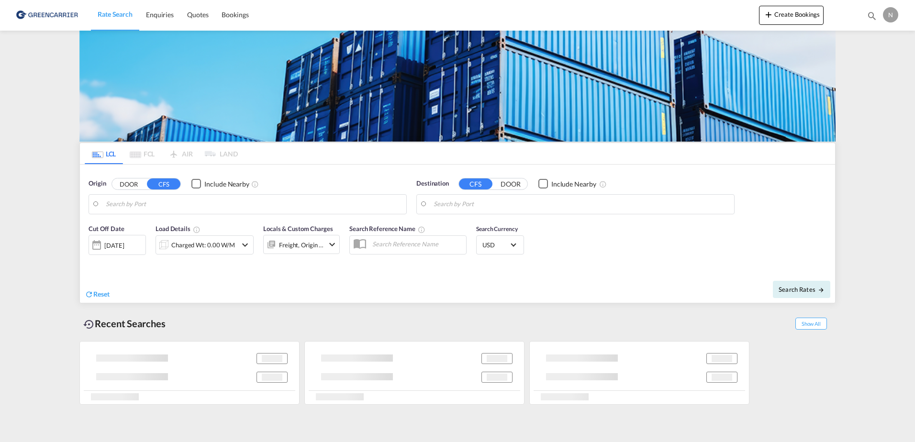
type input "[GEOGRAPHIC_DATA] ([GEOGRAPHIC_DATA]), DKCPH"
type input "[GEOGRAPHIC_DATA], COCTG"
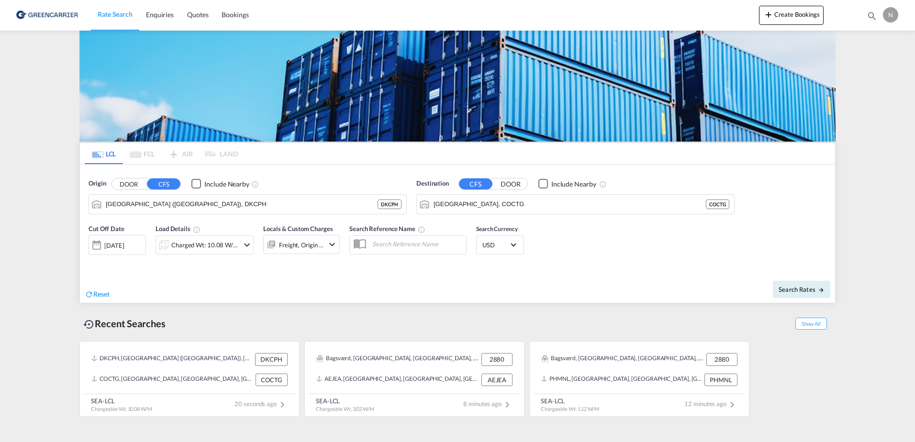
click at [124, 247] on div "[DATE]" at bounding box center [114, 245] width 20 height 9
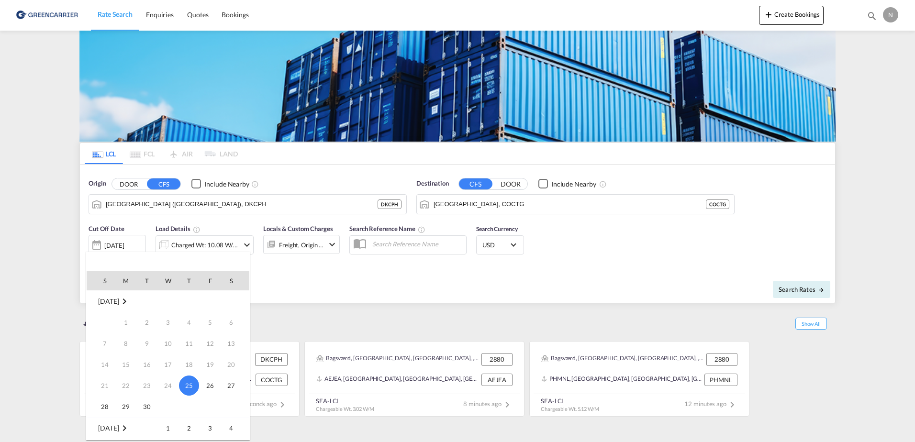
click at [199, 246] on div at bounding box center [457, 221] width 915 height 442
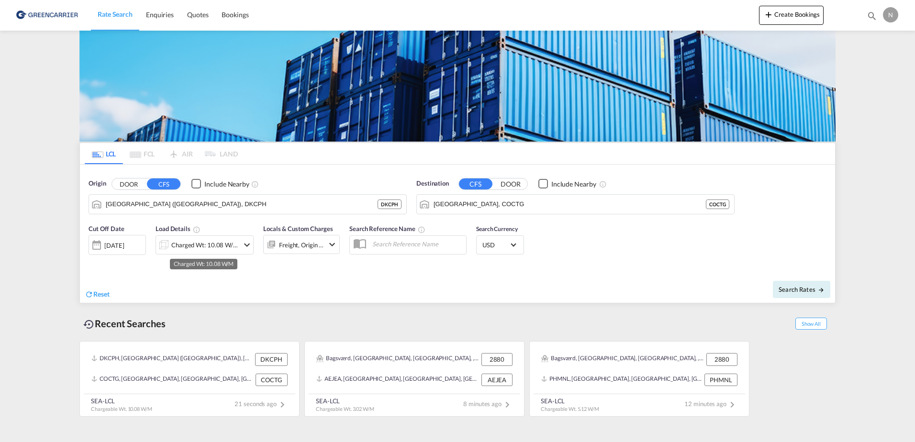
click at [199, 246] on div "Charged Wt: 10.08 W/M" at bounding box center [204, 244] width 67 height 13
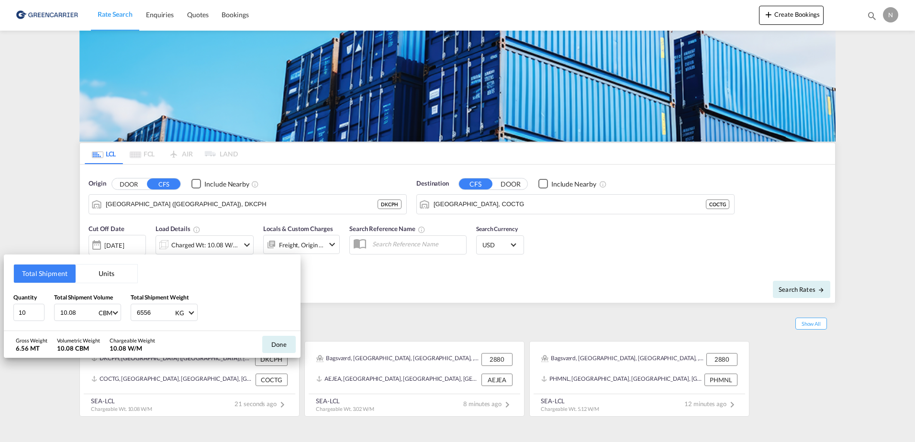
click at [299, 245] on div "Total Shipment Units Quantity 10 Total Shipment Volume 10.08 CBM CBM CFT Total …" at bounding box center [457, 221] width 915 height 442
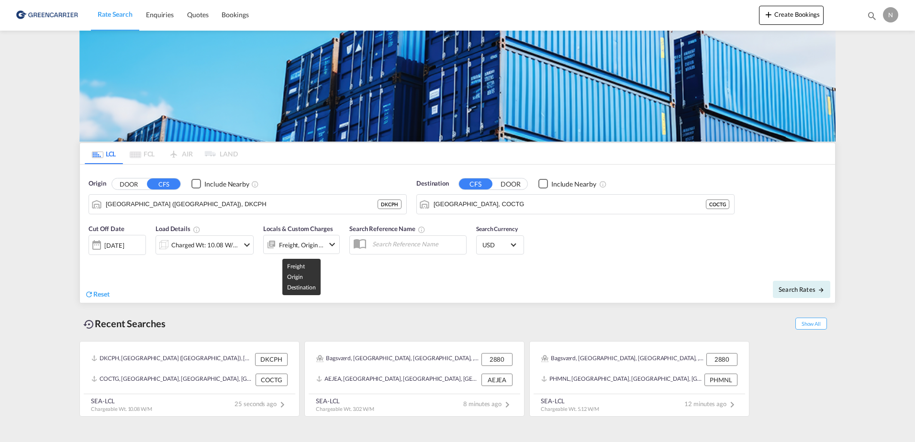
click at [299, 245] on div "Freight, Origin +1" at bounding box center [301, 244] width 45 height 13
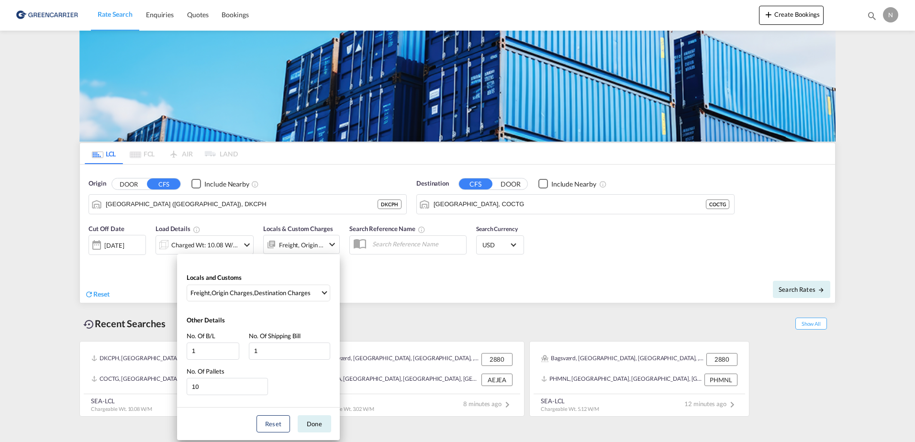
drag, startPoint x: 698, startPoint y: 300, endPoint x: 740, endPoint y: 298, distance: 42.7
click at [722, 300] on div "Locals and Customs Freight , Origin Charges , Destination Charges Clear All Sel…" at bounding box center [457, 221] width 915 height 442
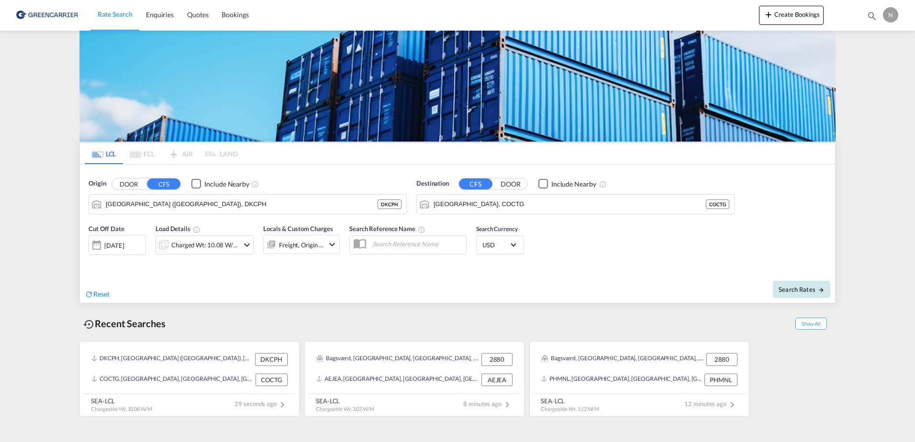
click at [794, 290] on span "Search Rates" at bounding box center [802, 290] width 46 height 8
type input "DKCPH to COCTG / 25 Sep 2025"
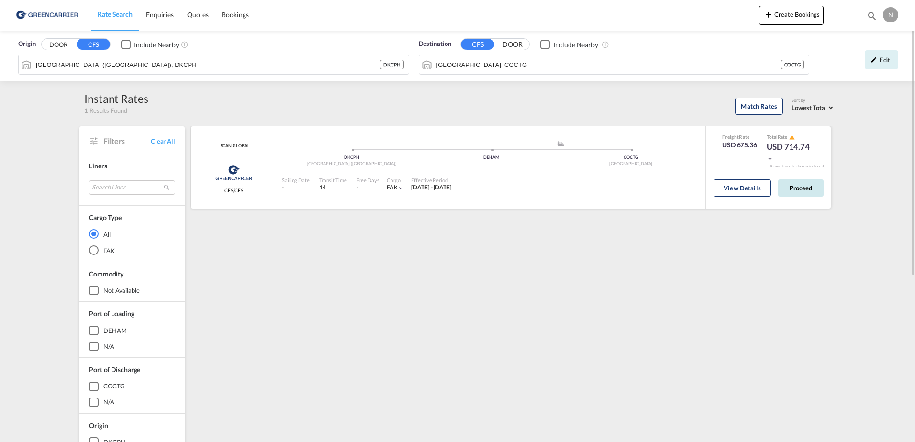
click at [792, 189] on button "Proceed" at bounding box center [800, 187] width 45 height 17
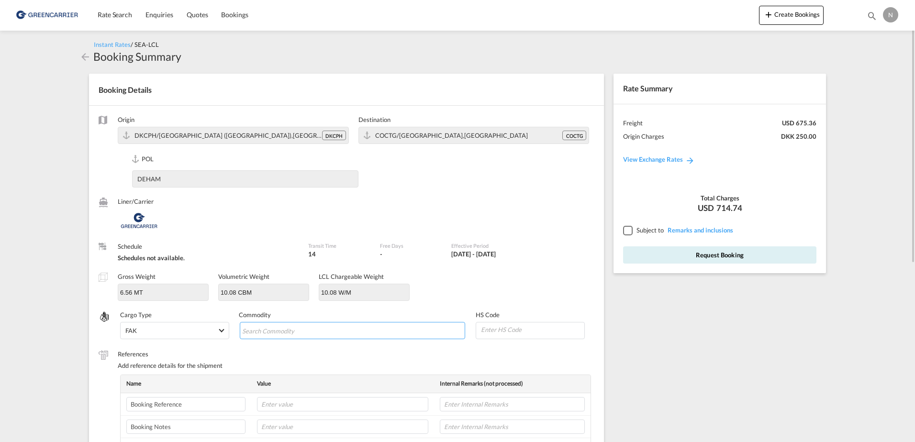
click at [291, 327] on input "Chips input." at bounding box center [286, 331] width 88 height 15
type input "ENZYMES"
click at [512, 336] on input at bounding box center [532, 330] width 104 height 14
type input "350790"
click at [279, 412] on input "text" at bounding box center [342, 404] width 171 height 14
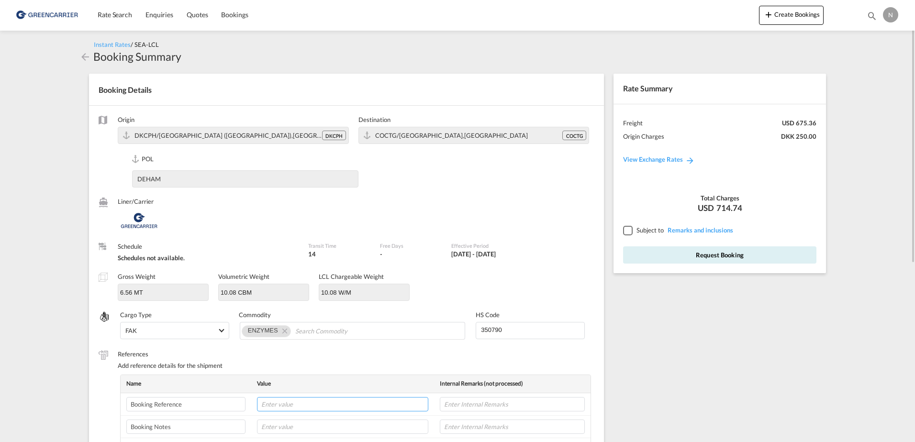
paste input "CPH32106861"
type input "CPH32106861"
click at [459, 404] on input "text" at bounding box center [512, 404] width 145 height 14
type input "NOVONESIS"
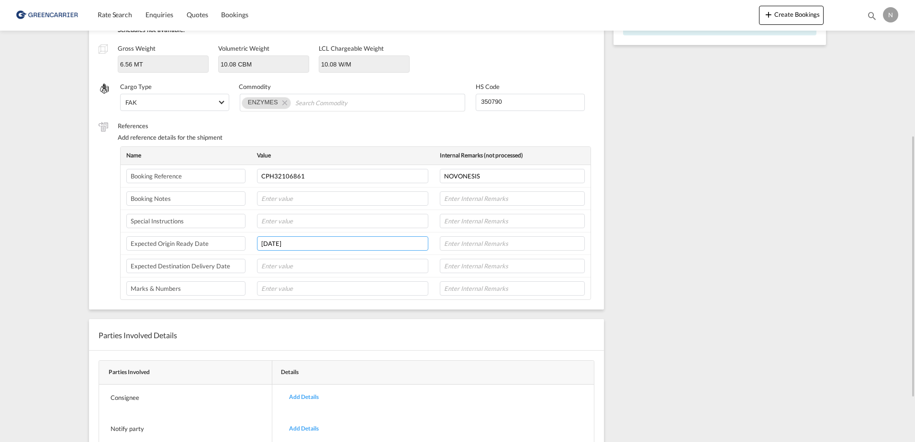
type input "[DATE]"
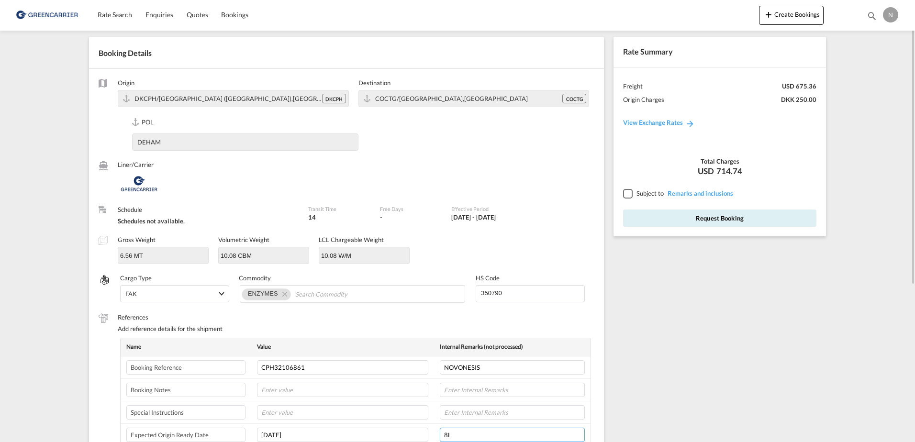
type input "8L"
click at [647, 195] on span "Subject to" at bounding box center [649, 194] width 27 height 8
click at [626, 194] on div at bounding box center [627, 193] width 9 height 9
click at [657, 224] on button "Request Booking" at bounding box center [719, 218] width 193 height 17
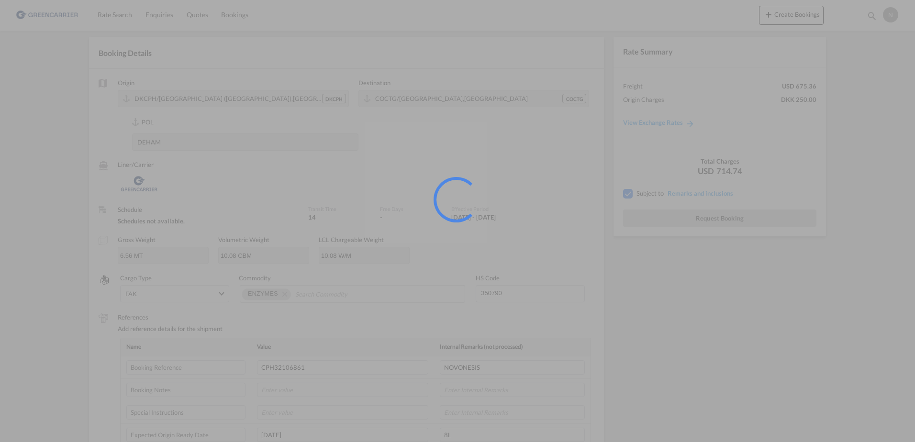
scroll to position [0, 0]
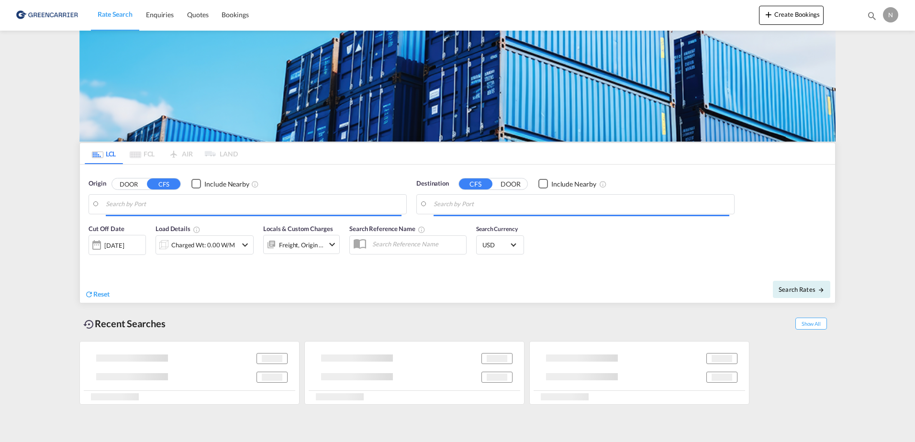
type input "[GEOGRAPHIC_DATA] ([GEOGRAPHIC_DATA]), DKCPH"
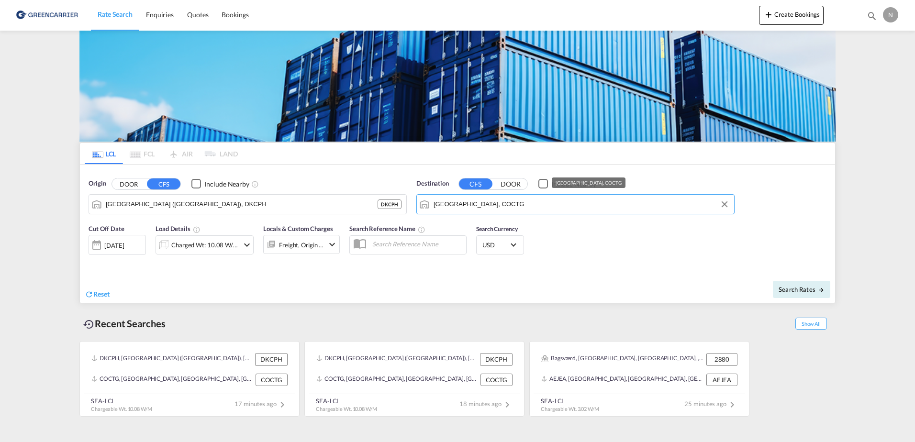
click at [533, 207] on input "[GEOGRAPHIC_DATA], COCTG" at bounding box center [582, 204] width 296 height 14
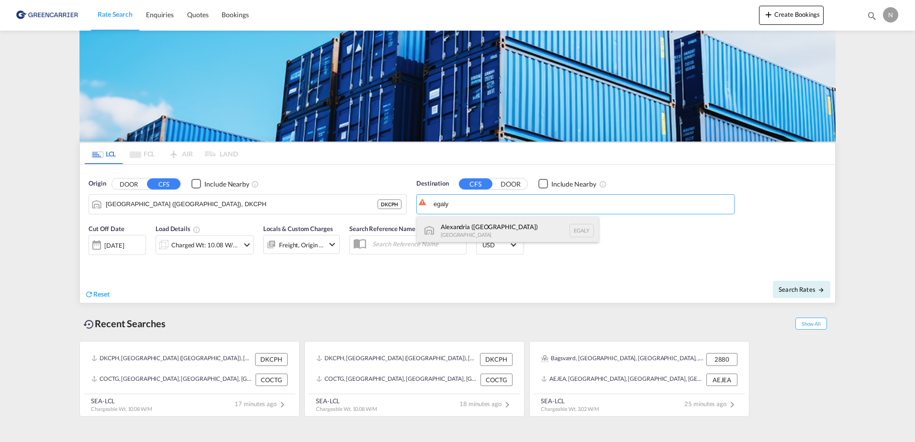
click at [506, 234] on div "Alexandria ([GEOGRAPHIC_DATA]) [GEOGRAPHIC_DATA] EGALY" at bounding box center [508, 230] width 182 height 29
type input "Alexandria ([GEOGRAPHIC_DATA]), EGALY"
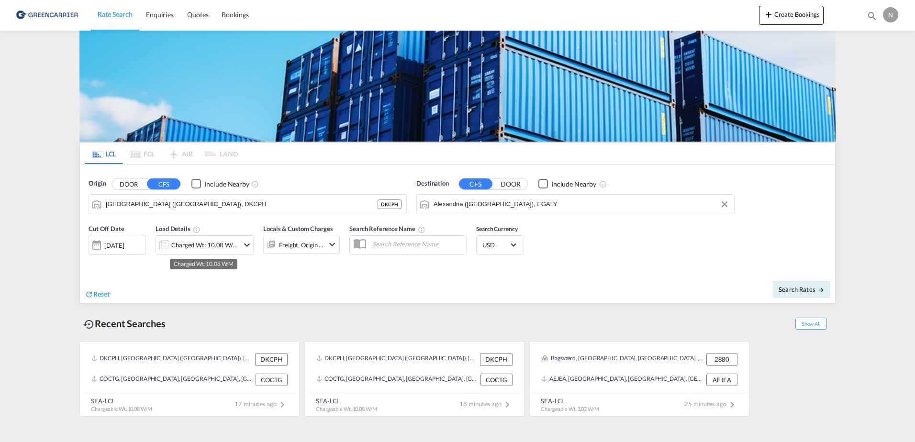
click at [180, 243] on div "Charged Wt: 10.08 W/M" at bounding box center [204, 244] width 67 height 13
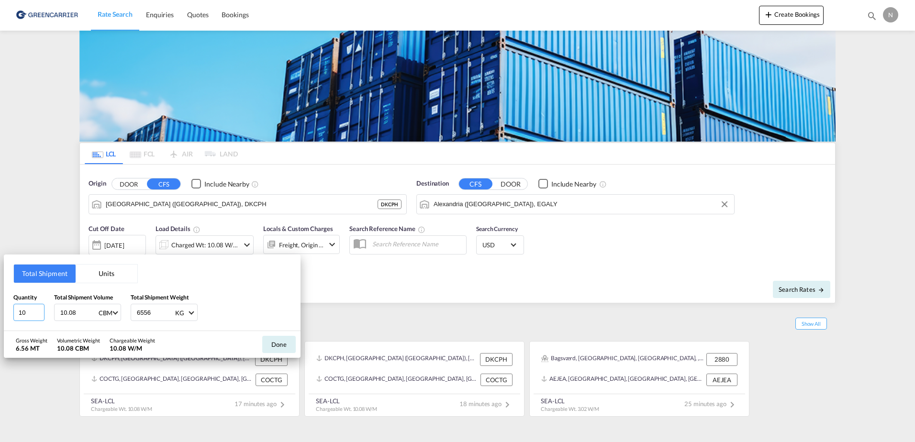
click at [27, 314] on input "10" at bounding box center [28, 312] width 31 height 17
type input "1"
type input "7"
type input "7.890"
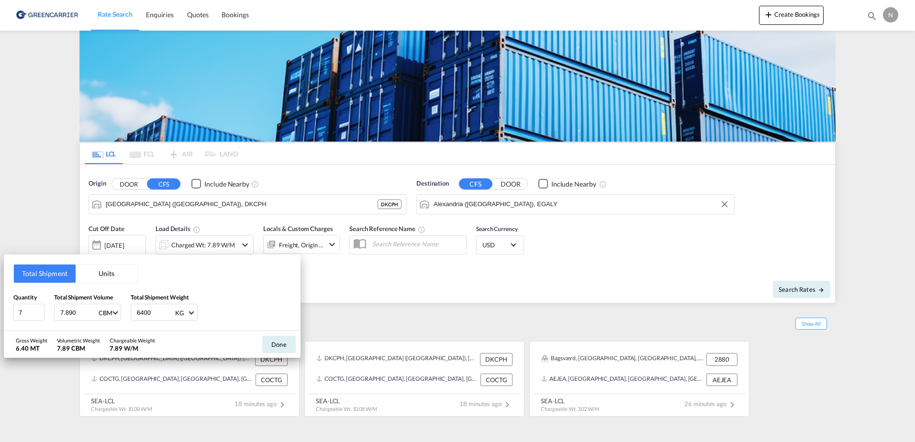
type input "6400"
click at [281, 340] on button "Done" at bounding box center [278, 344] width 33 height 17
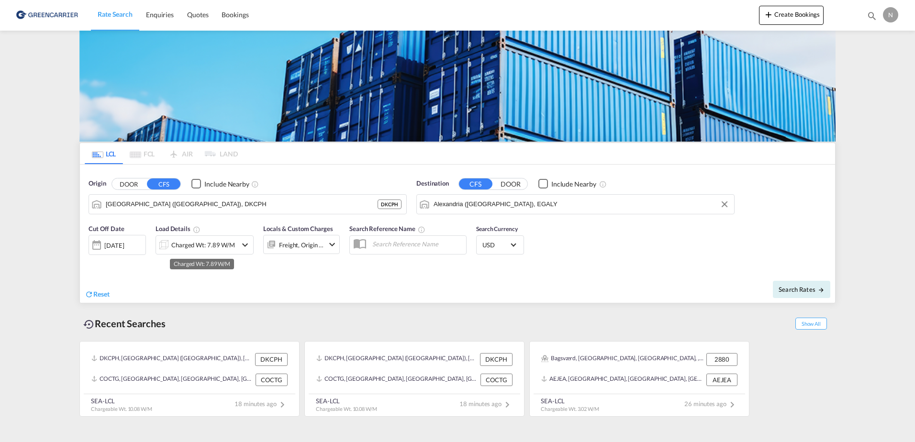
click at [227, 248] on div "Charged Wt: 7.89 W/M" at bounding box center [203, 244] width 64 height 13
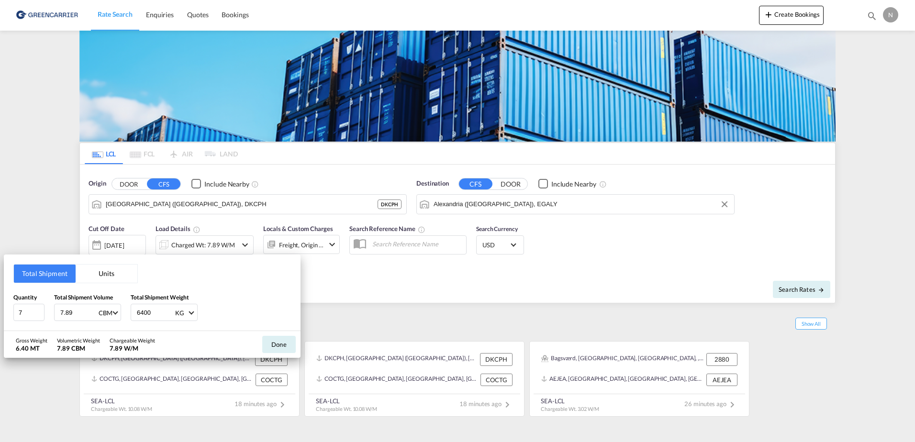
click at [278, 245] on div "Total Shipment Units Quantity 7 Total Shipment Volume 7.89 CBM CBM CFT Total Sh…" at bounding box center [457, 221] width 915 height 442
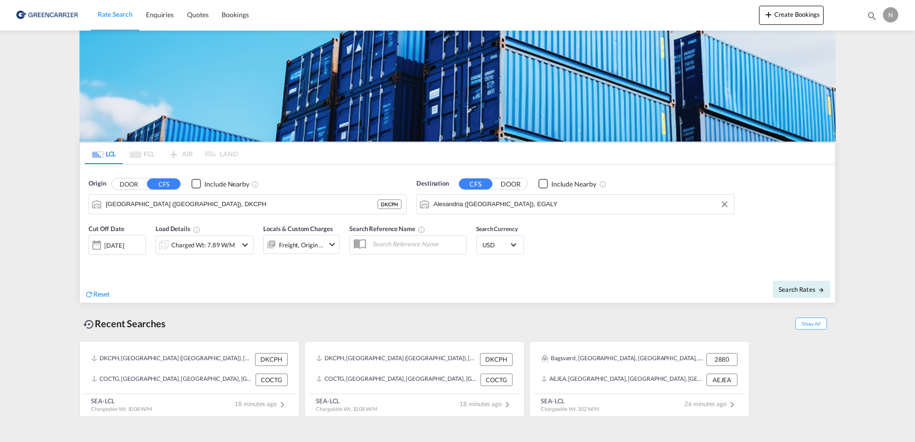
click at [278, 245] on div at bounding box center [271, 244] width 15 height 19
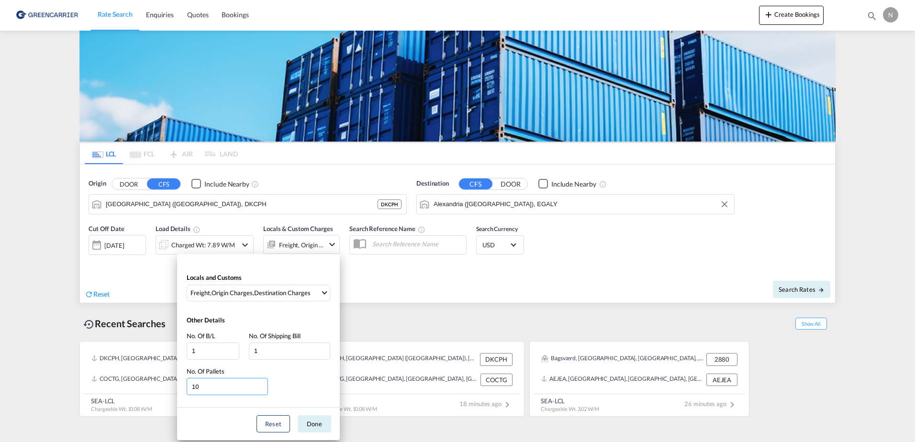
click at [226, 388] on input "10" at bounding box center [227, 386] width 81 height 17
drag, startPoint x: 226, startPoint y: 388, endPoint x: 165, endPoint y: 393, distance: 61.5
click at [165, 393] on div "Locals and Customs Freight , Origin Charges , Destination Charges Clear All Sel…" at bounding box center [457, 221] width 915 height 442
type input "7"
click at [312, 426] on button "Done" at bounding box center [314, 423] width 33 height 17
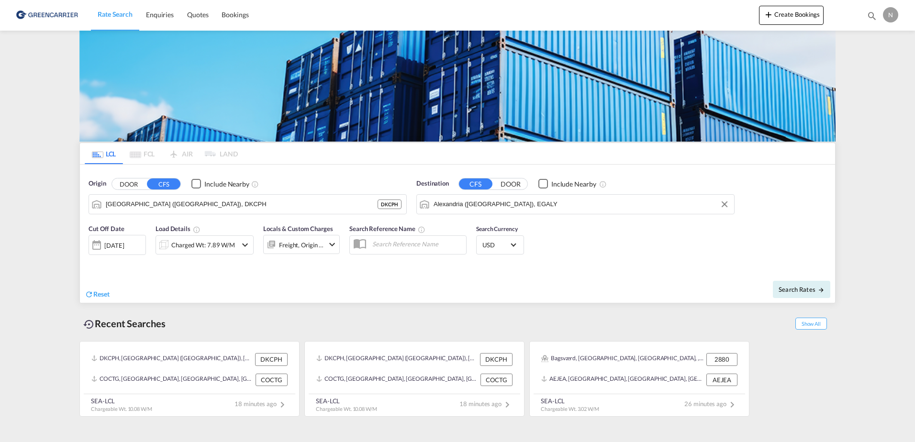
click at [803, 298] on div "Search Rates" at bounding box center [647, 289] width 375 height 27
click at [803, 292] on span "Search Rates" at bounding box center [802, 290] width 46 height 8
type input "DKCPH to EGALY / [DATE]"
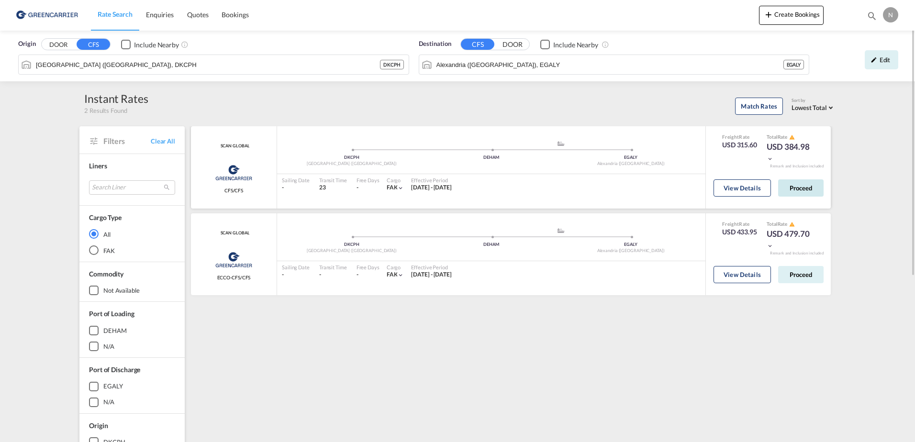
click at [801, 184] on button "Proceed" at bounding box center [800, 187] width 45 height 17
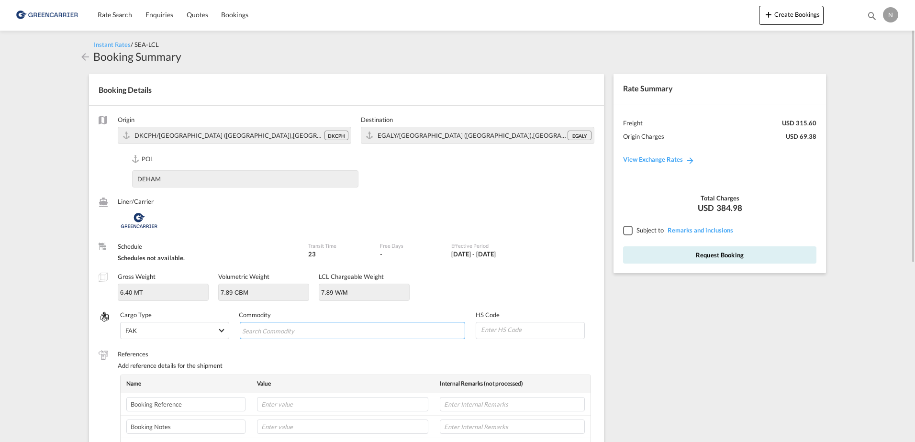
click at [340, 327] on md-chips-wrap "Chips container with autocompletion. Enter the text area, type text to search, …" at bounding box center [353, 330] width 226 height 17
type input "ENZYMES"
type input "350790"
paste input "NOVOZYMES815020"
type input "NOVOZYMES815020"
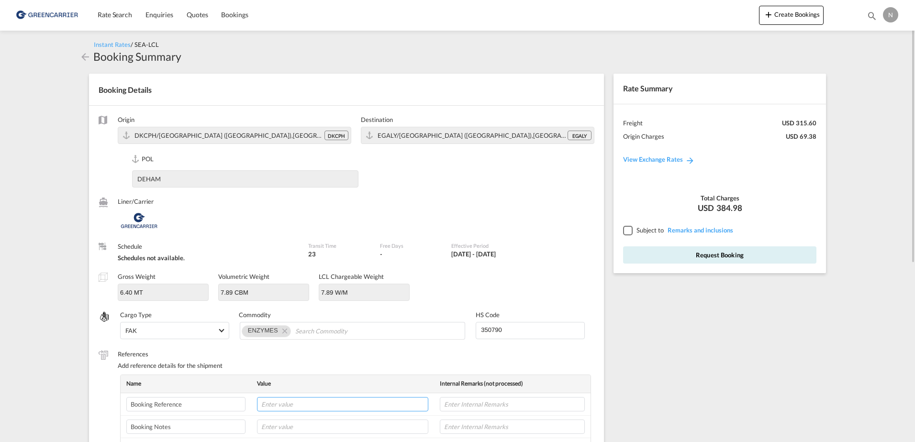
click at [297, 406] on input "text" at bounding box center [342, 404] width 171 height 14
paste input "CPH32106863"
type input "CPH32106863"
click at [497, 402] on input "text" at bounding box center [512, 404] width 145 height 14
type input "NOVONESIS"
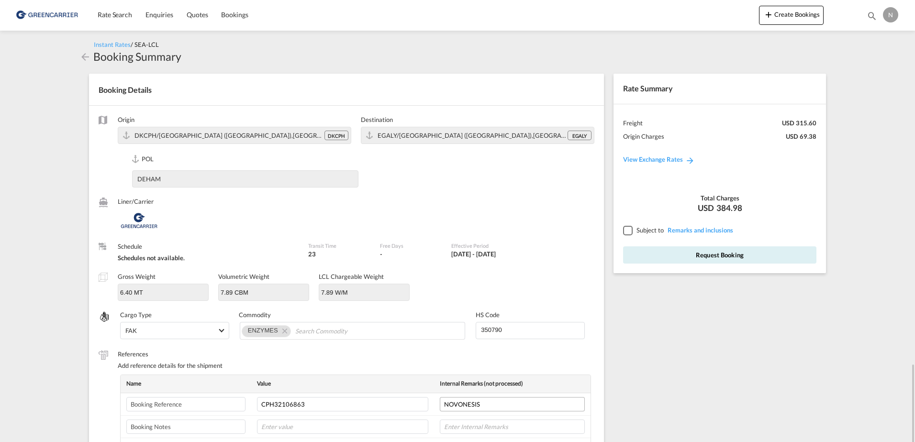
scroll to position [228, 0]
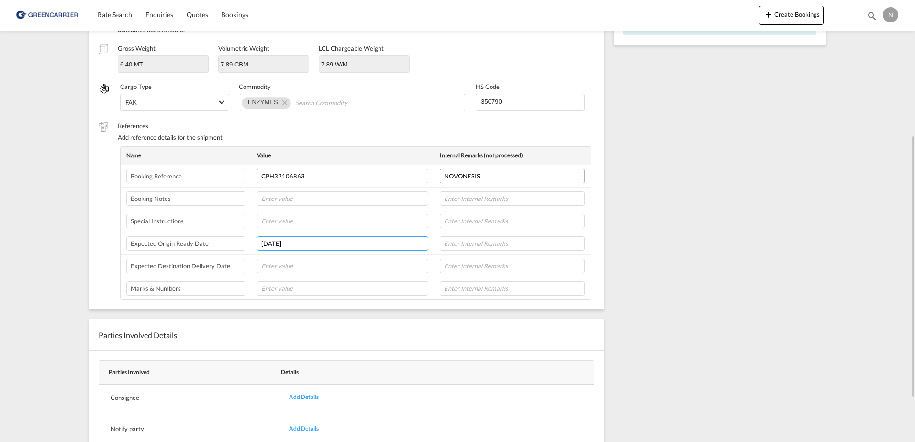
type input "[DATE]"
click at [461, 245] on input "text" at bounding box center [512, 243] width 145 height 14
paste input "VARIOUS PICKUP POINTS"
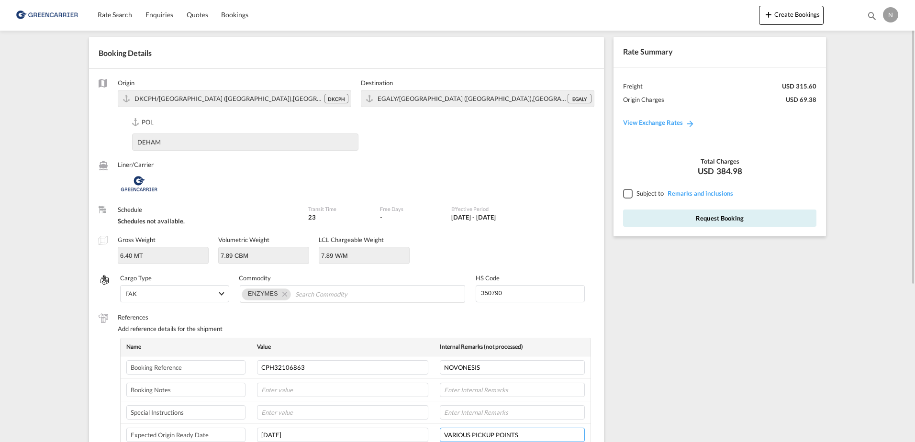
scroll to position [0, 0]
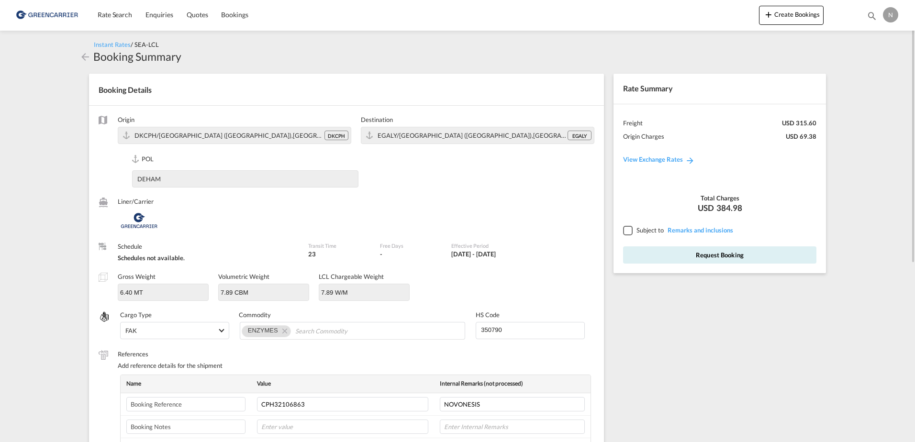
type input "VARIOUS PICKUP POINTS"
click at [627, 230] on div at bounding box center [627, 230] width 9 height 9
click at [661, 264] on div "Rate Summary Freight USD 315.60 Origin Charges USD 69.38 View Exchange Rates To…" at bounding box center [720, 174] width 212 height 200
click at [664, 257] on button "Request Booking" at bounding box center [719, 254] width 193 height 17
